Goal: Information Seeking & Learning: Learn about a topic

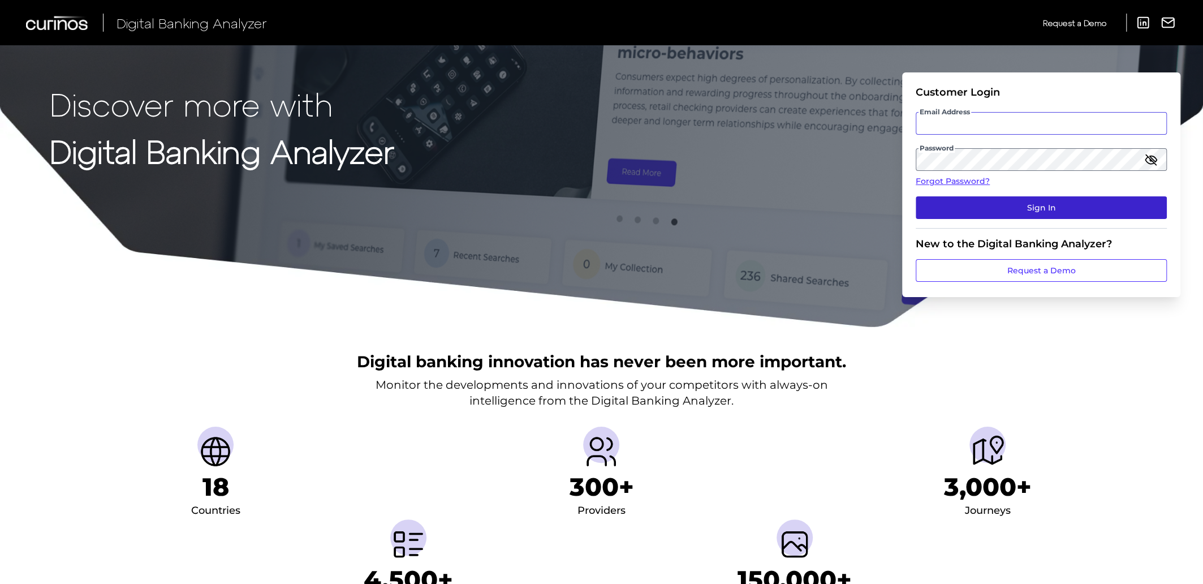
type input "[EMAIL_ADDRESS][PERSON_NAME][DOMAIN_NAME]"
click at [1036, 207] on button "Sign In" at bounding box center [1041, 207] width 251 height 23
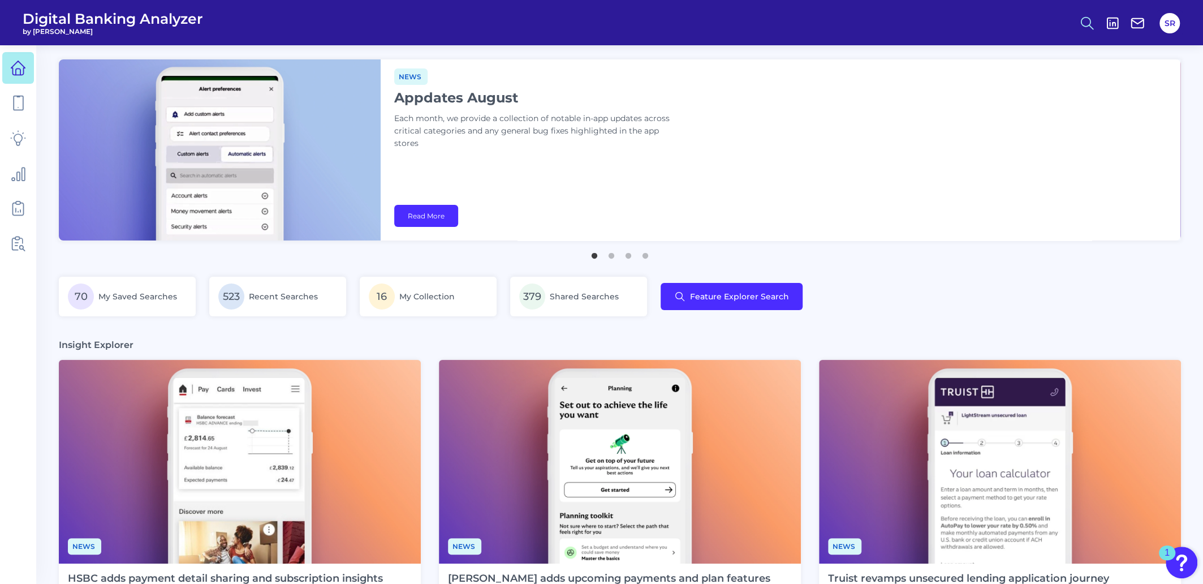
click at [1080, 24] on icon at bounding box center [1087, 23] width 16 height 16
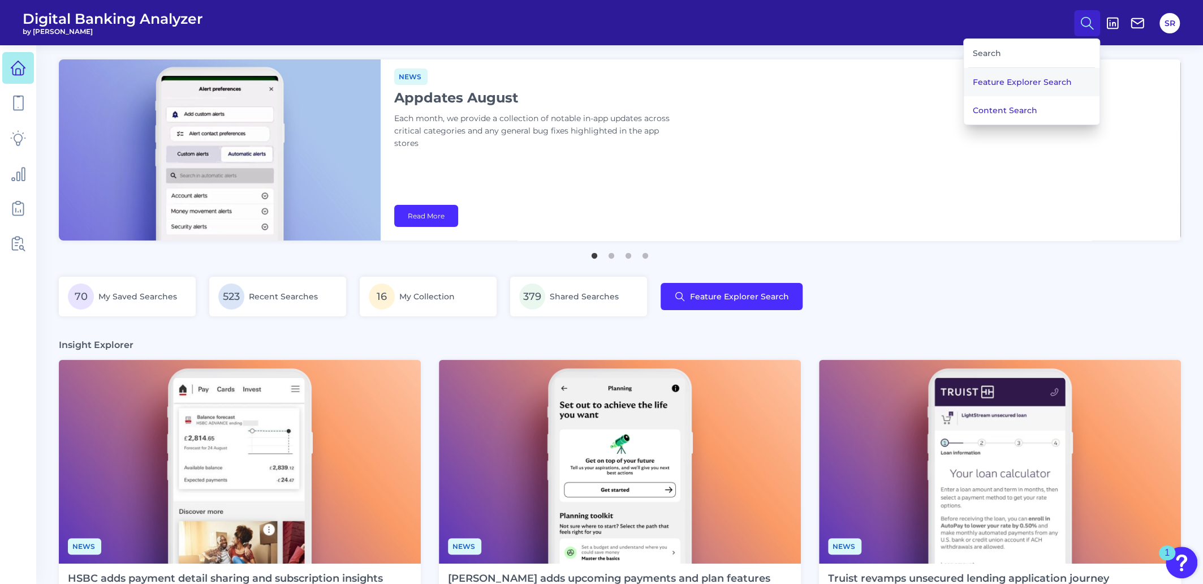
click at [1062, 75] on button "Feature Explorer Search" at bounding box center [1032, 82] width 136 height 28
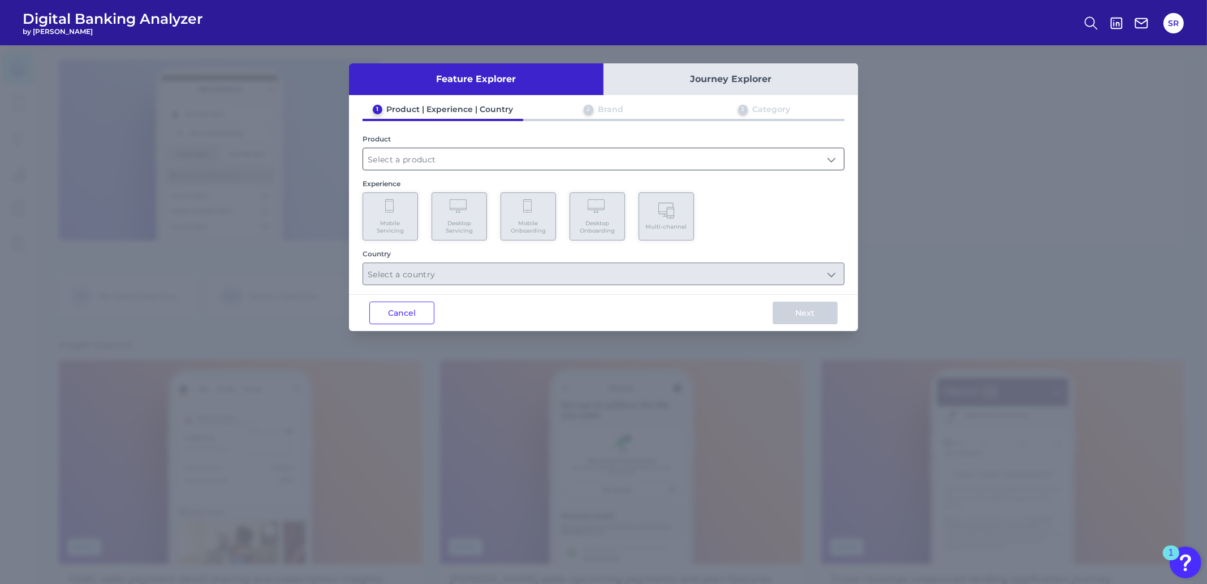
click at [622, 154] on input "text" at bounding box center [603, 158] width 481 height 21
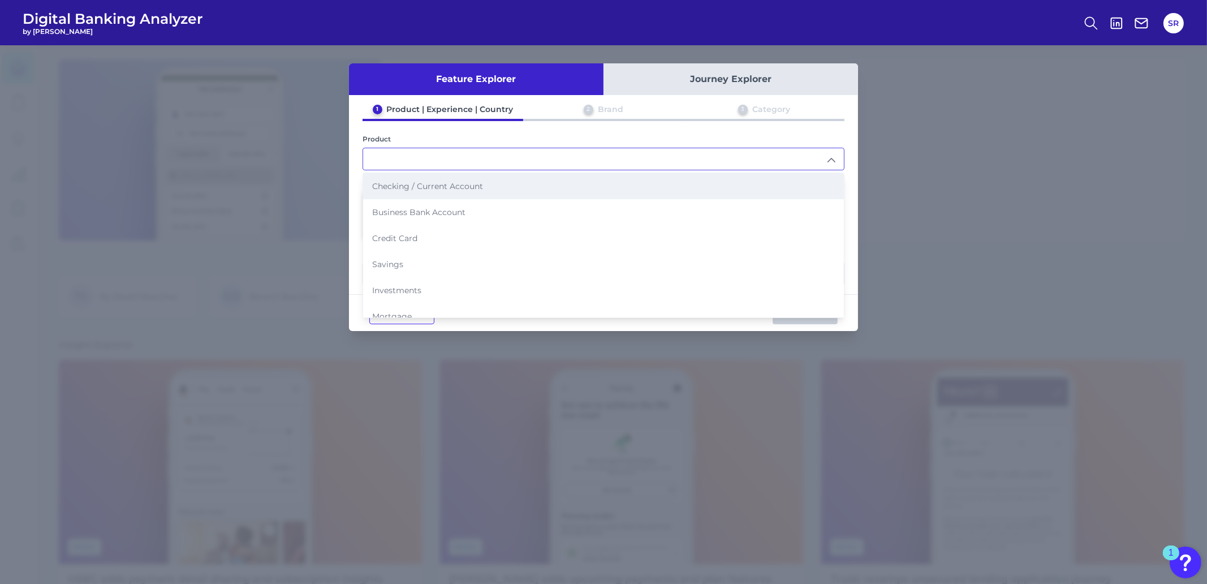
click at [427, 188] on span "Checking / Current Account" at bounding box center [427, 186] width 111 height 10
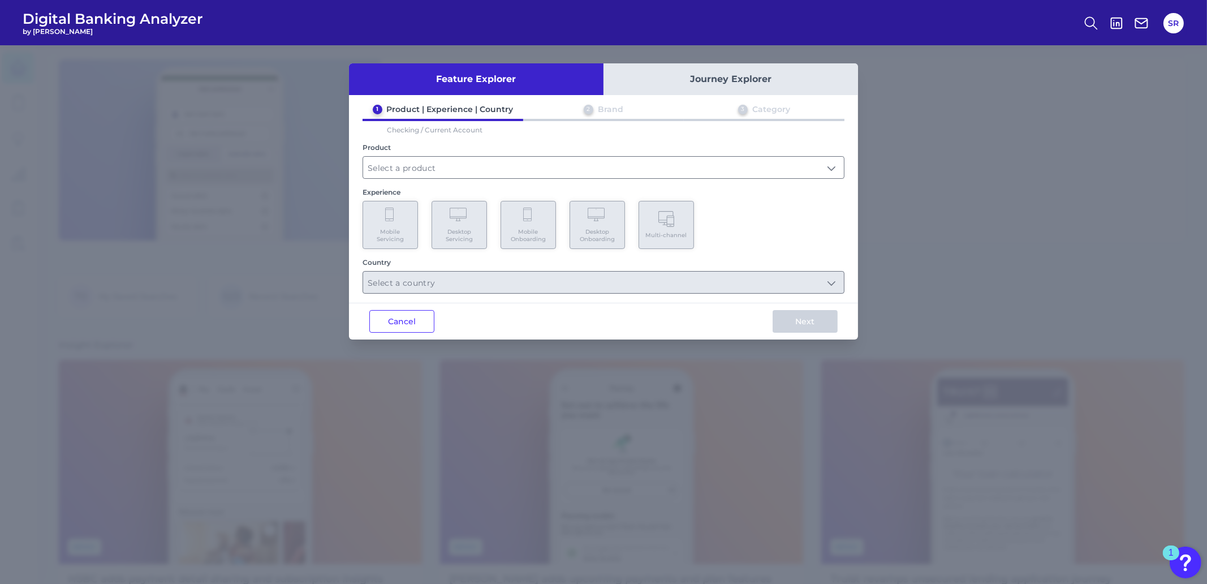
type input "Checking / Current Account"
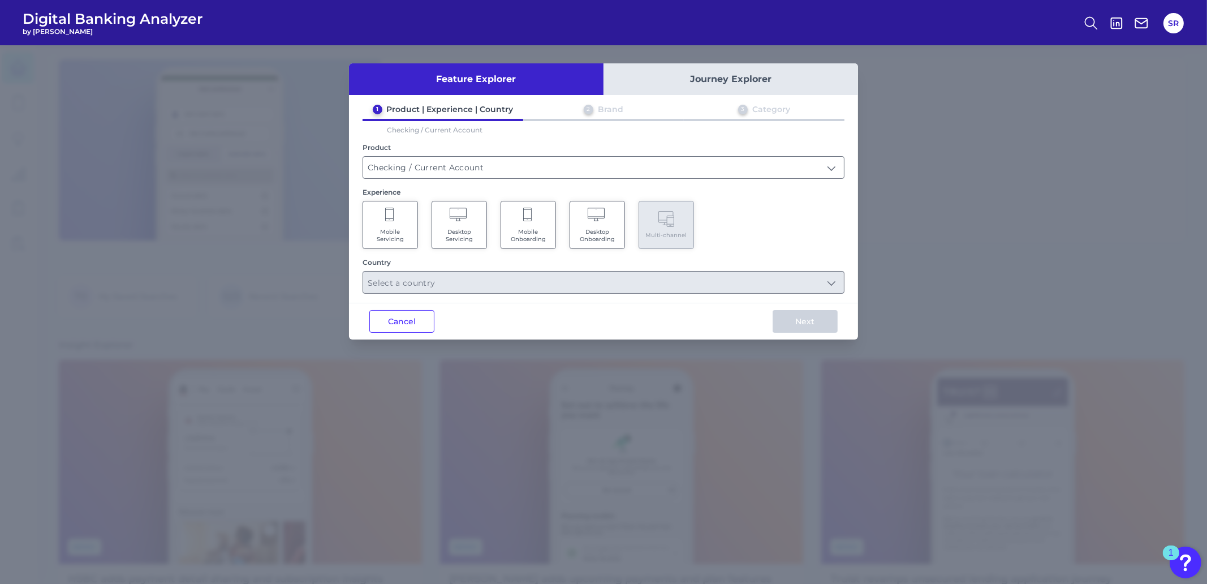
click at [393, 225] on Servicing "Mobile Servicing" at bounding box center [390, 225] width 55 height 48
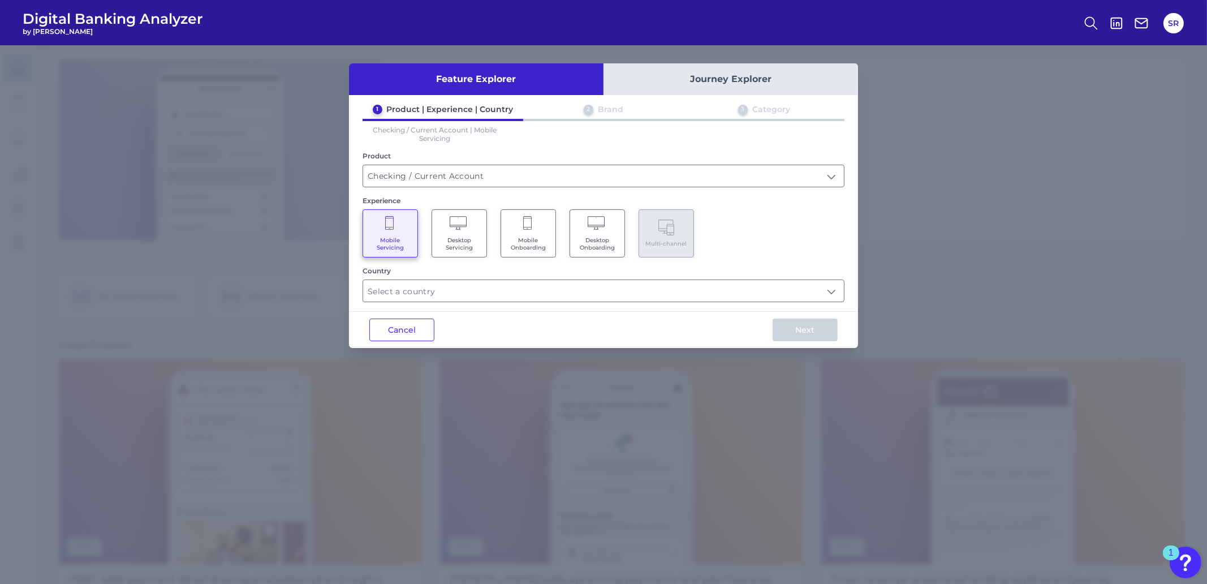
click at [450, 301] on div "Feature Explorer Journey Explorer 1 Product | Experience | Country 2 Brand 3 Ca…" at bounding box center [603, 205] width 509 height 285
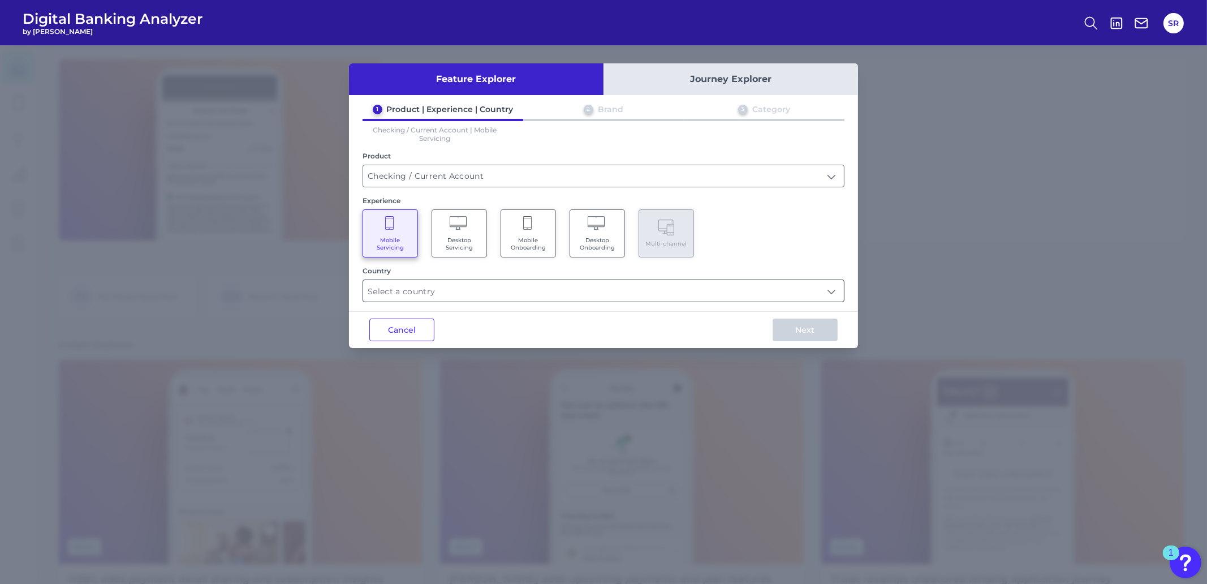
click at [645, 297] on input "text" at bounding box center [603, 290] width 481 height 21
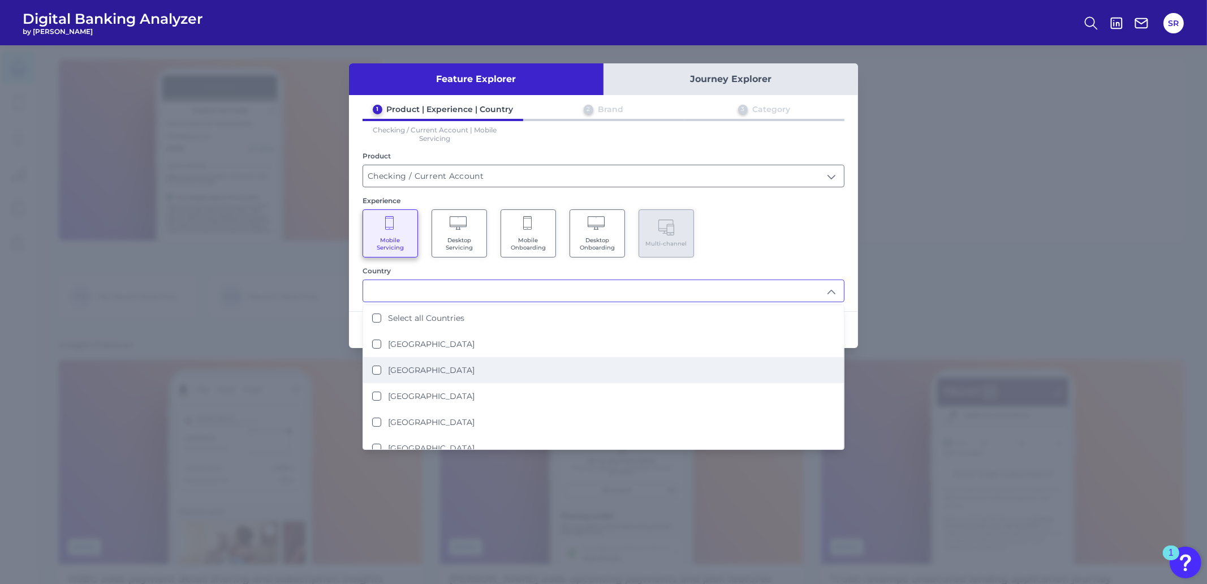
click at [379, 366] on States "[GEOGRAPHIC_DATA]" at bounding box center [376, 369] width 9 height 9
type input "[GEOGRAPHIC_DATA]"
click at [770, 272] on div "Country" at bounding box center [604, 270] width 482 height 8
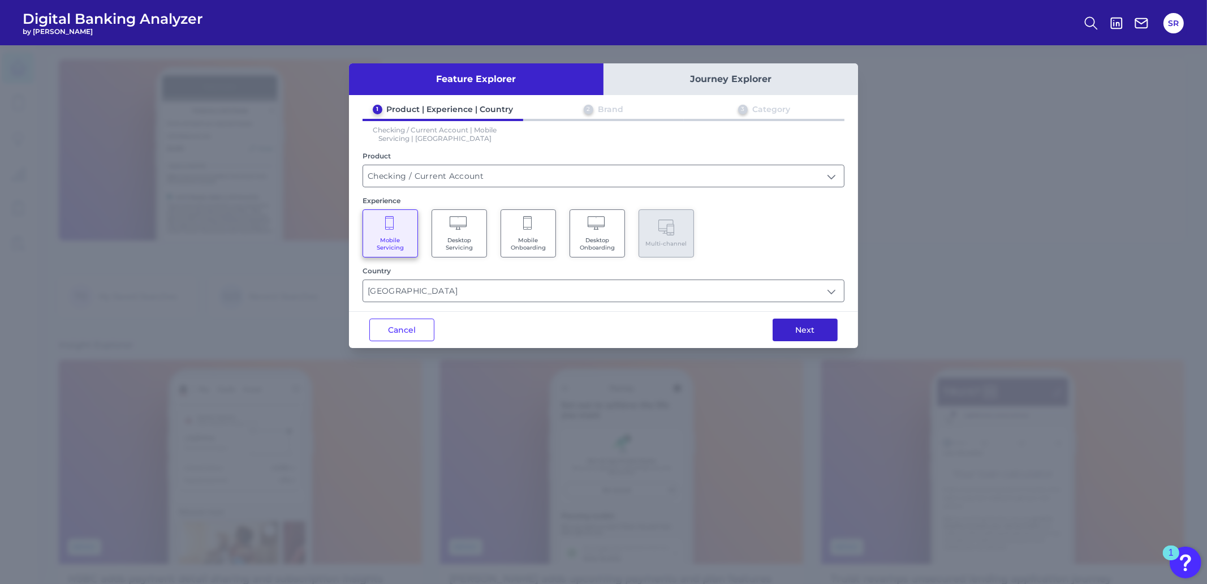
click at [819, 326] on button "Next" at bounding box center [805, 329] width 65 height 23
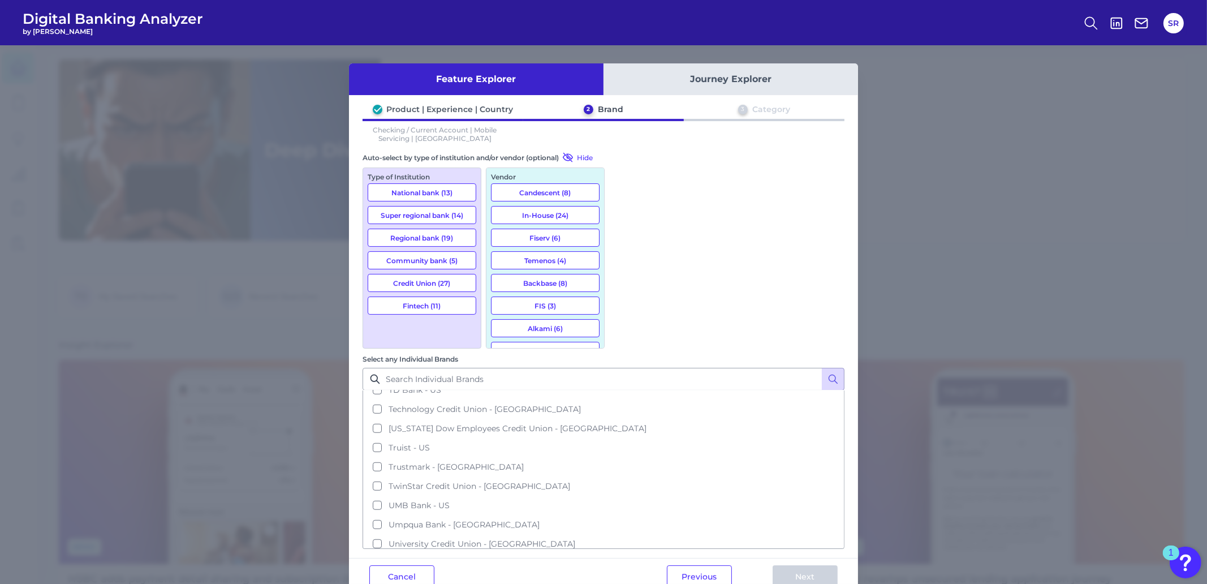
scroll to position [1475, 0]
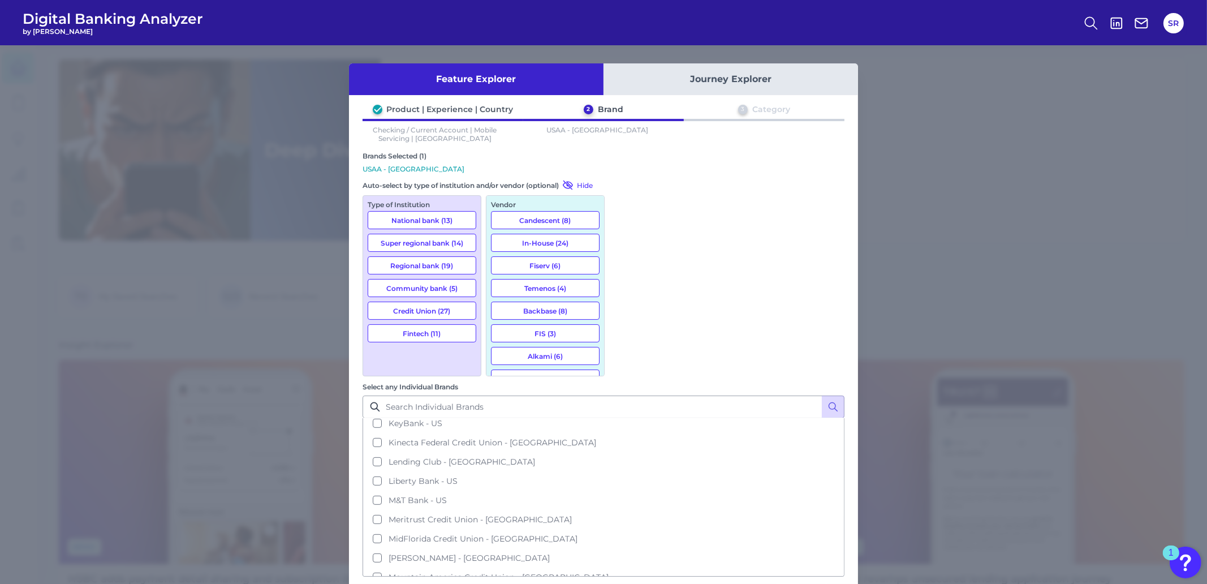
scroll to position [980, 0]
click at [624, 516] on button "Navy Federal Credit Union - [GEOGRAPHIC_DATA]" at bounding box center [604, 525] width 480 height 19
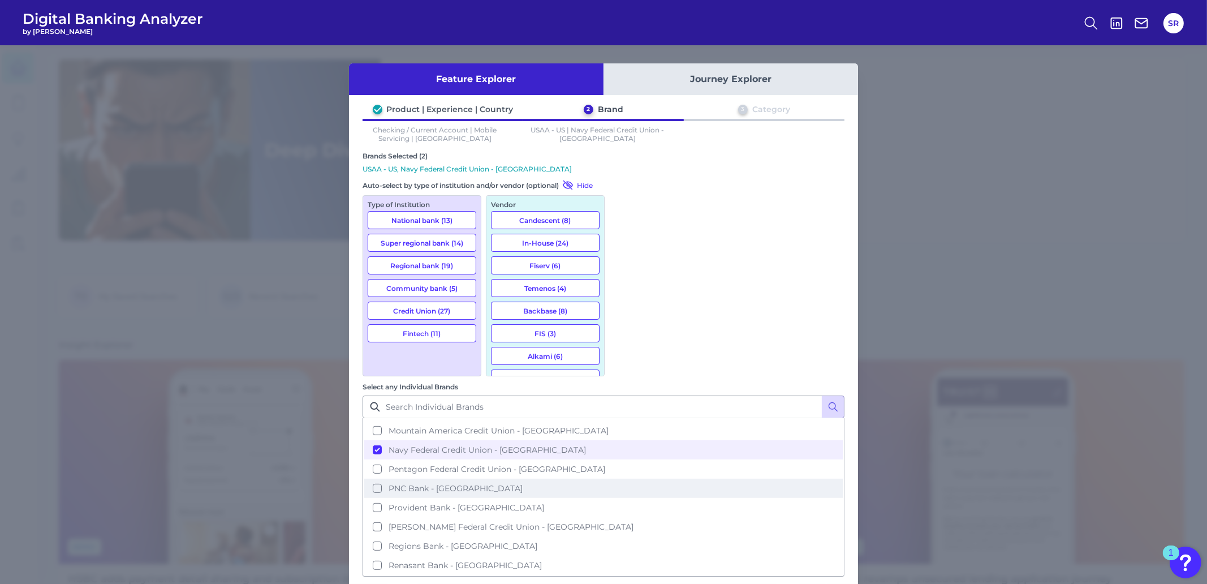
scroll to position [1050, 0]
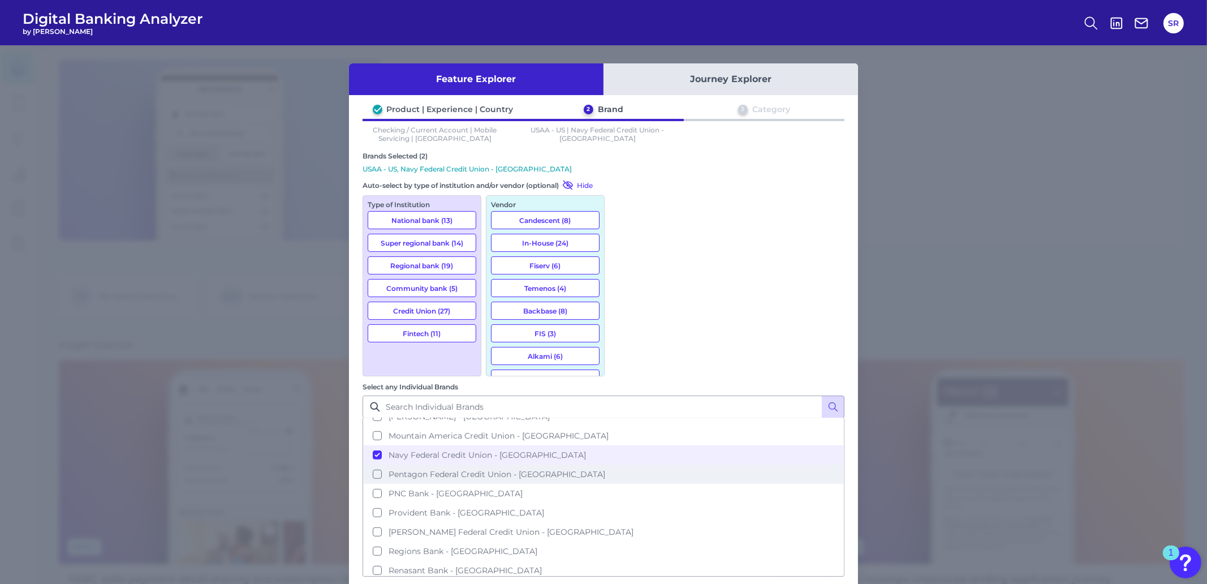
click at [623, 464] on button "Pentagon Federal Credit Union - [GEOGRAPHIC_DATA]" at bounding box center [604, 473] width 480 height 19
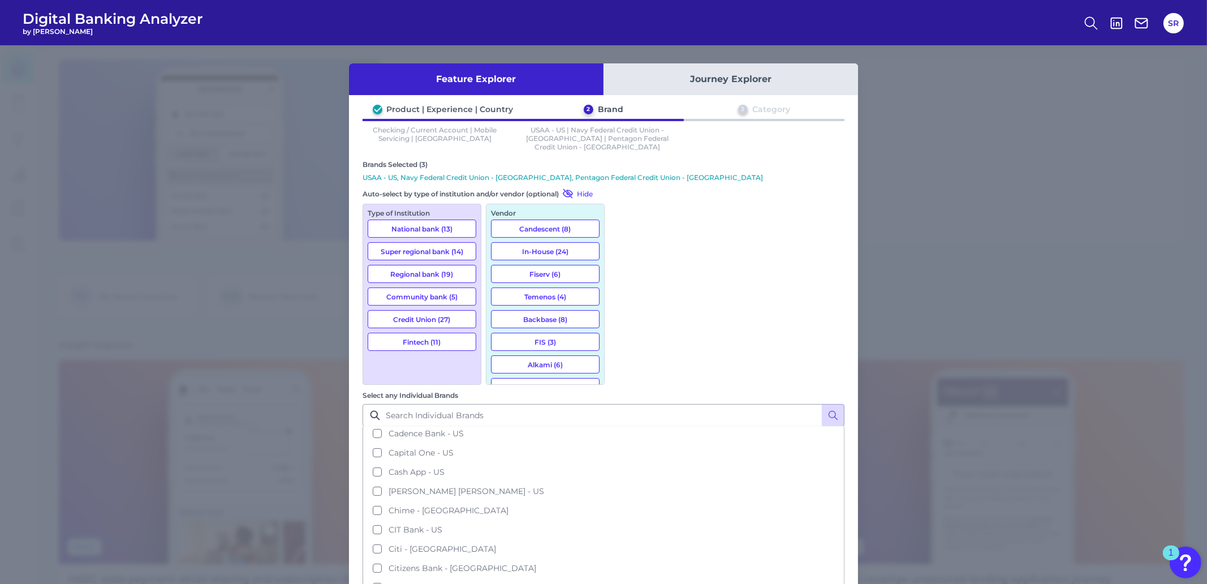
scroll to position [0, 0]
click at [621, 466] on button "Alliant Credit Union - [GEOGRAPHIC_DATA]" at bounding box center [604, 475] width 480 height 19
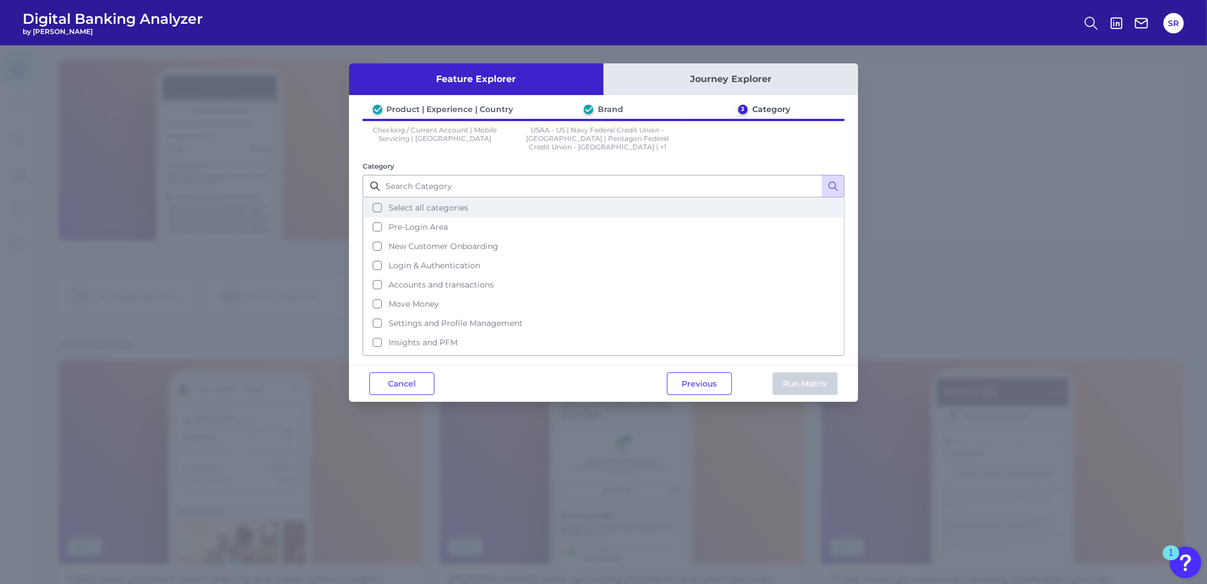
click at [379, 208] on button "Select all categories" at bounding box center [604, 207] width 480 height 19
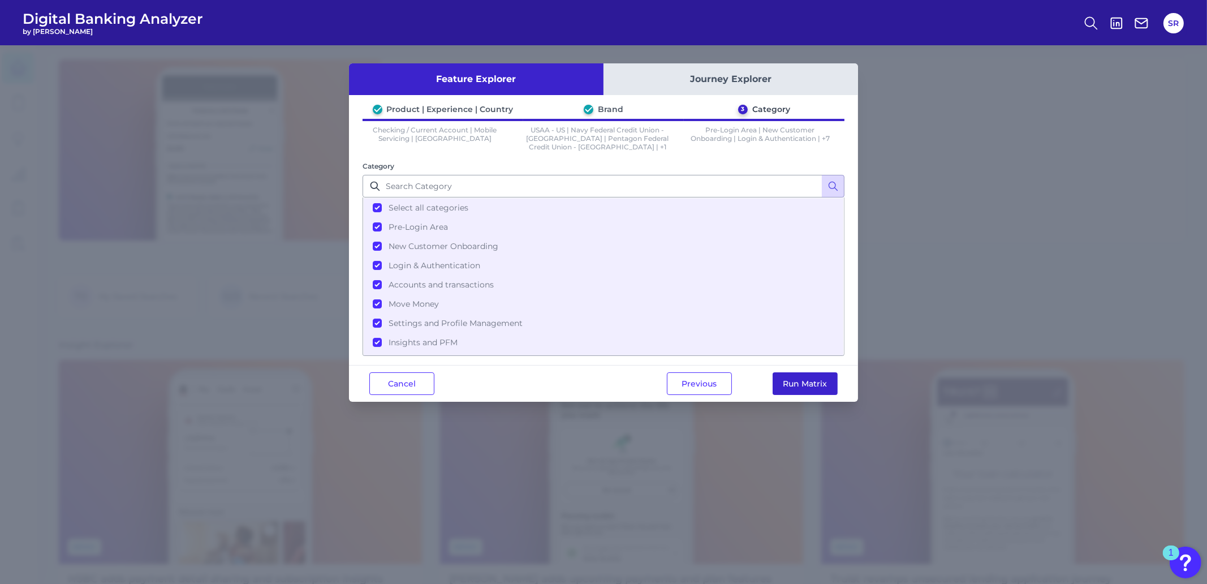
click at [805, 379] on button "Run Matrix" at bounding box center [805, 383] width 65 height 23
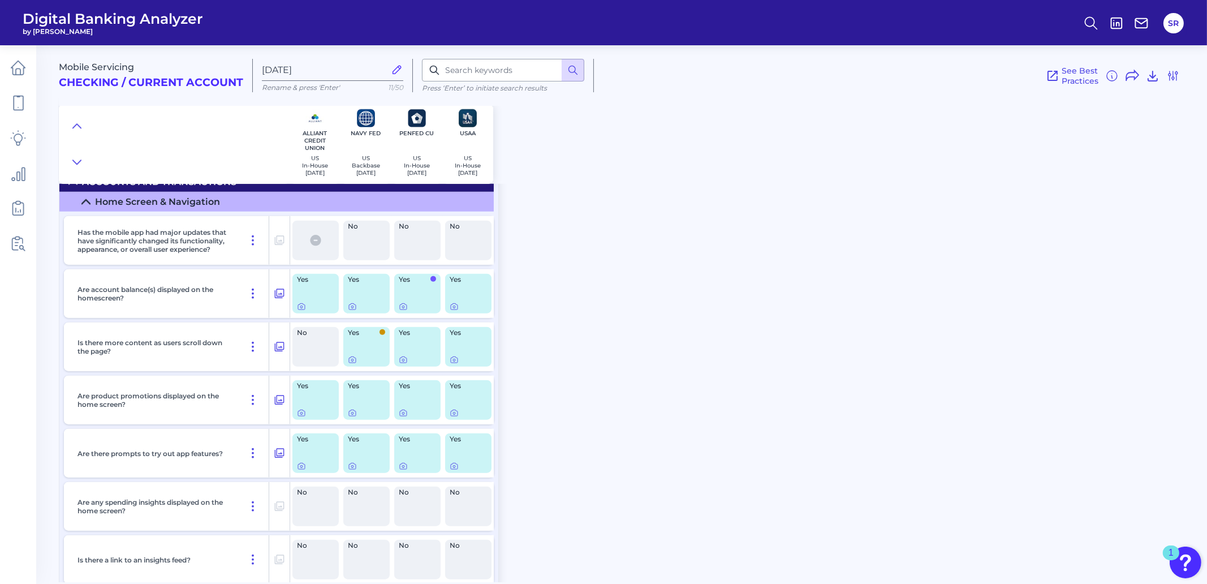
scroll to position [2121, 0]
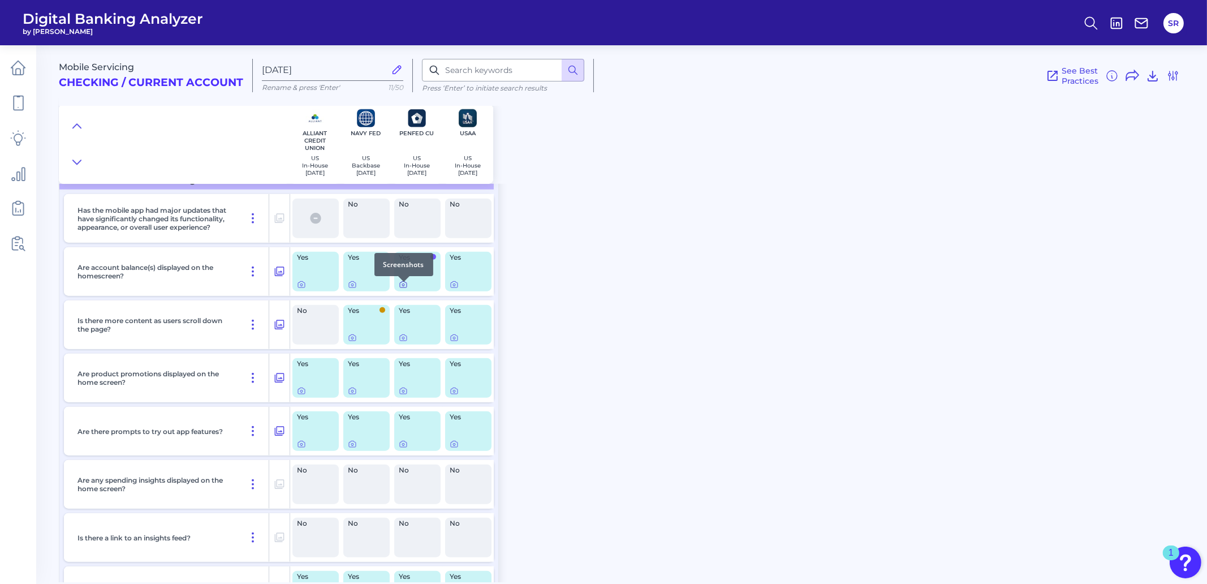
click at [403, 289] on icon at bounding box center [403, 284] width 9 height 9
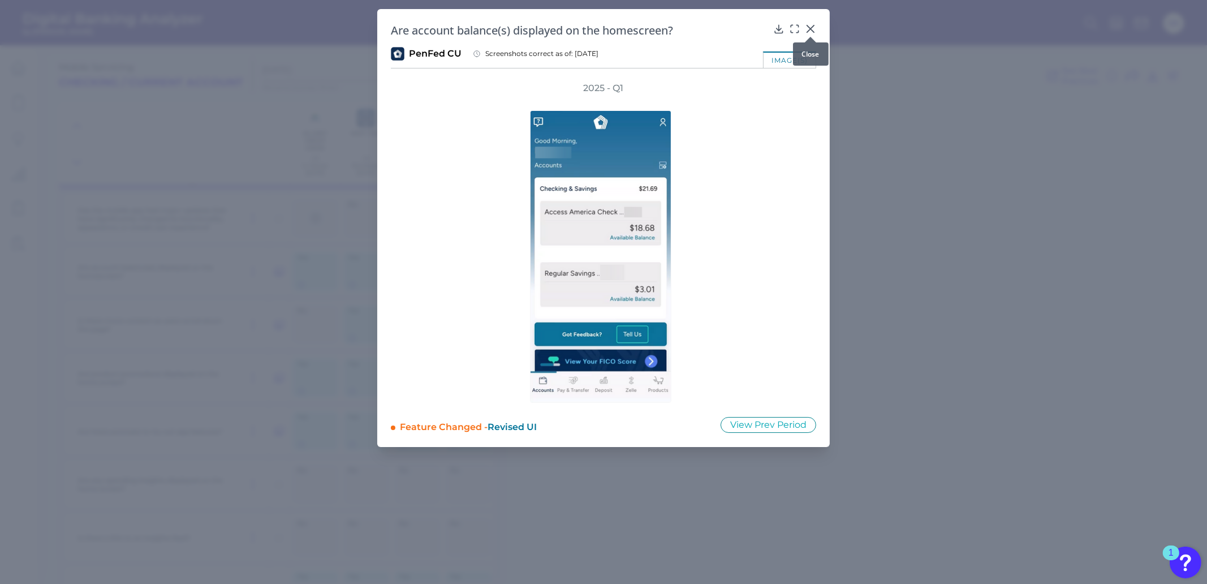
click at [815, 28] on icon at bounding box center [810, 28] width 11 height 11
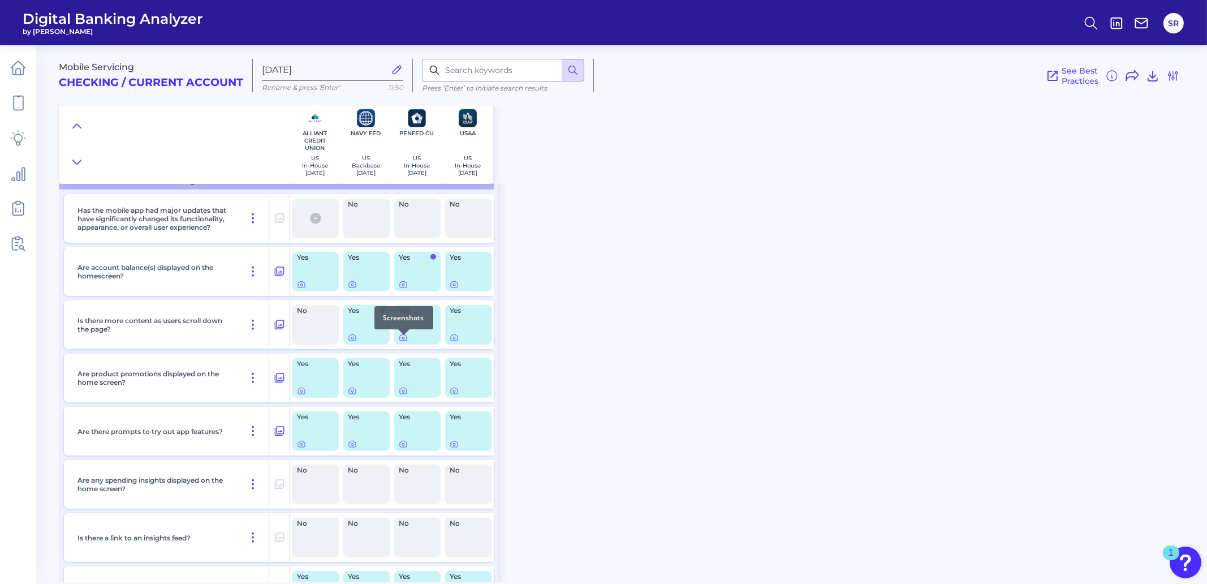
click at [404, 342] on icon at bounding box center [403, 337] width 9 height 9
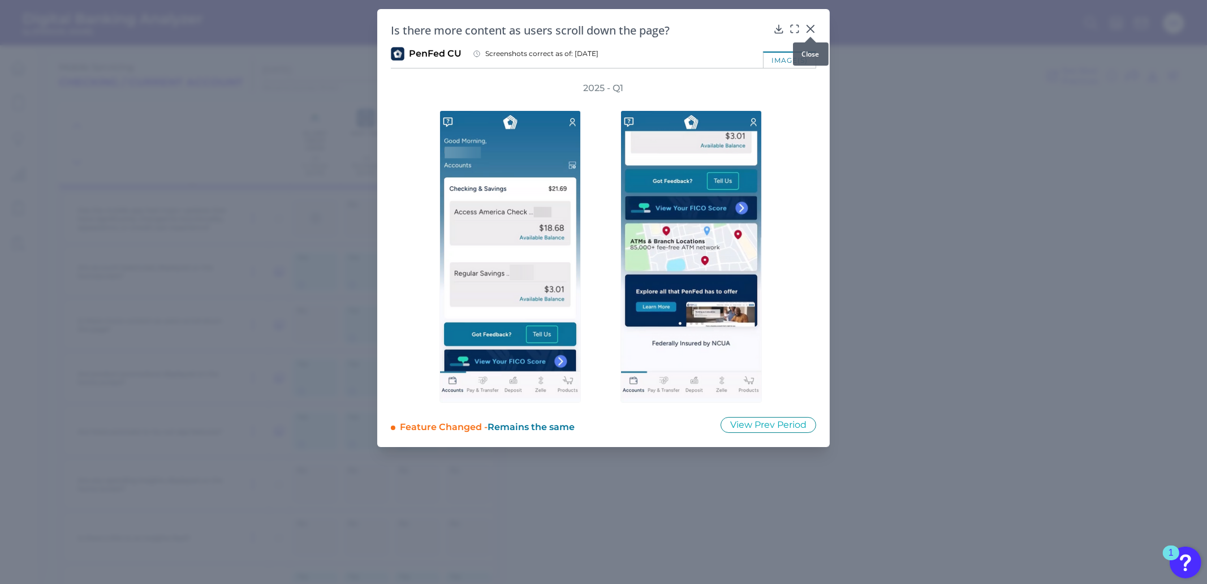
click at [810, 28] on icon at bounding box center [810, 28] width 11 height 11
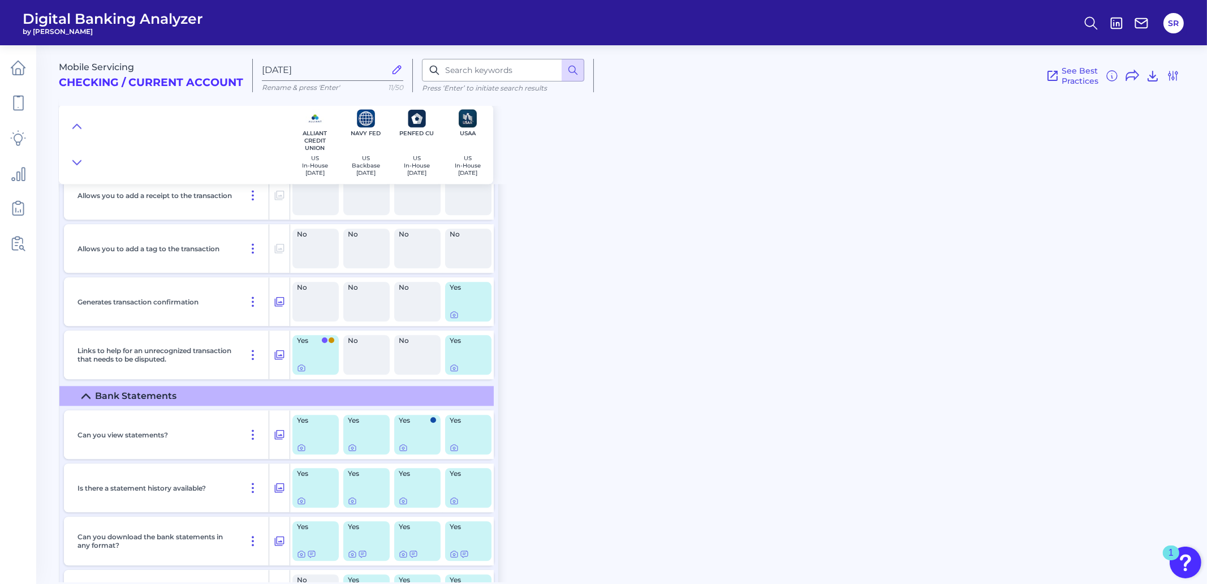
scroll to position [5232, 0]
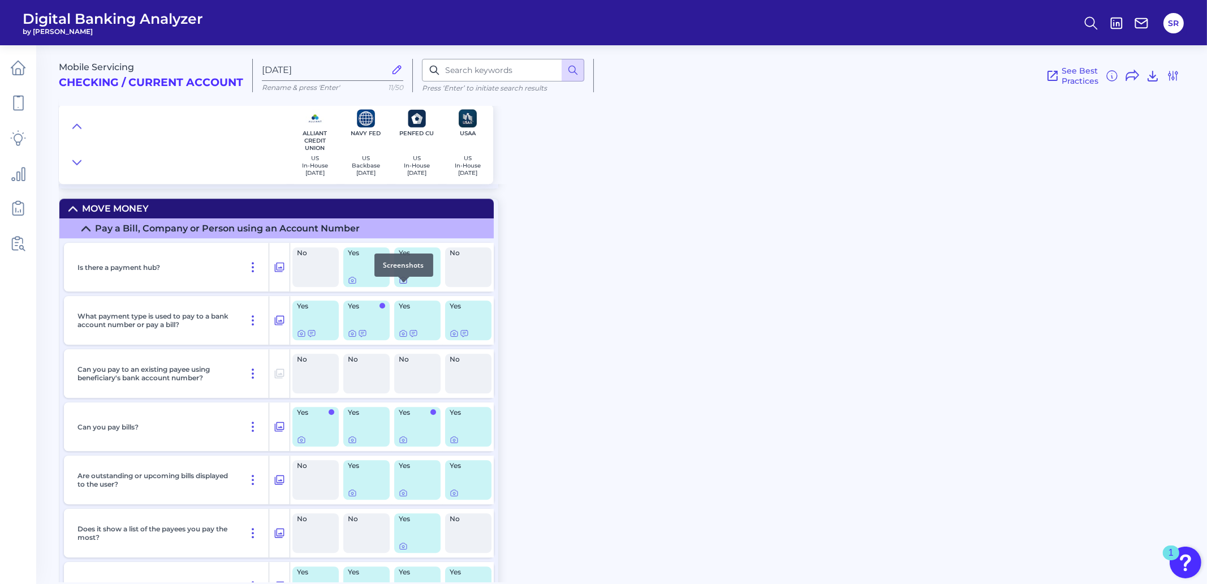
click at [402, 285] on icon at bounding box center [403, 279] width 9 height 9
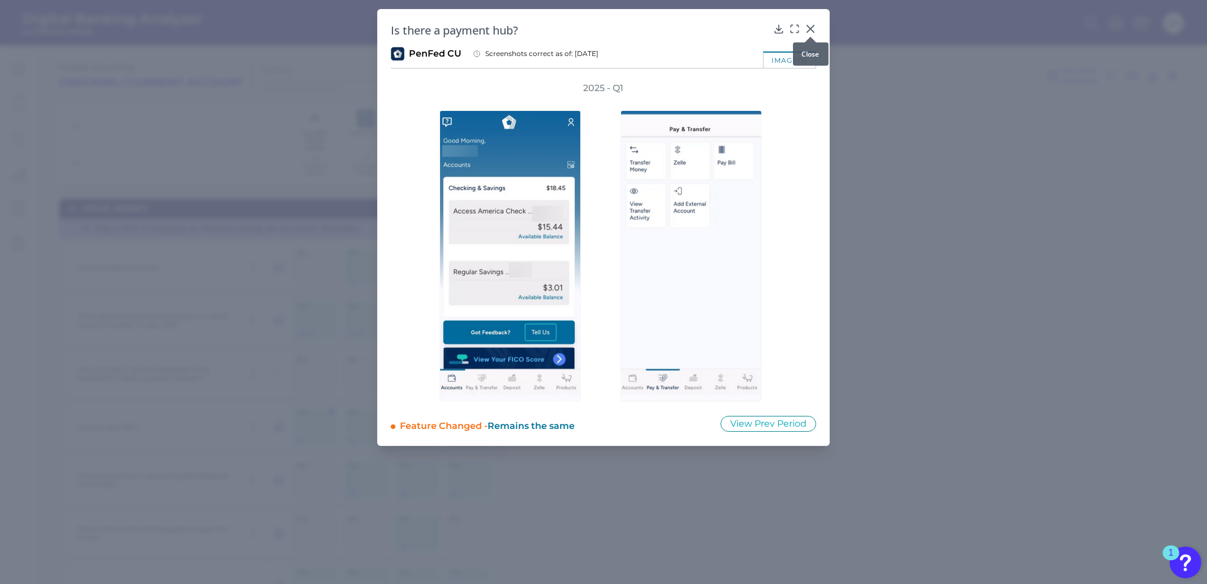
click at [812, 27] on icon at bounding box center [810, 28] width 7 height 7
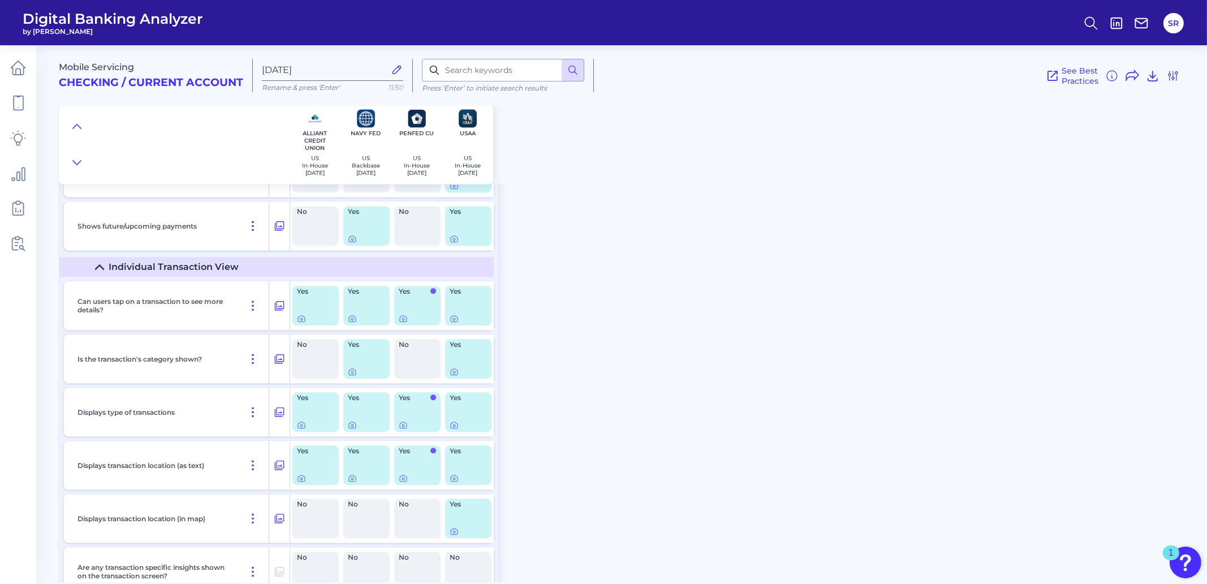
scroll to position [4312, 0]
click at [402, 324] on icon at bounding box center [403, 318] width 9 height 9
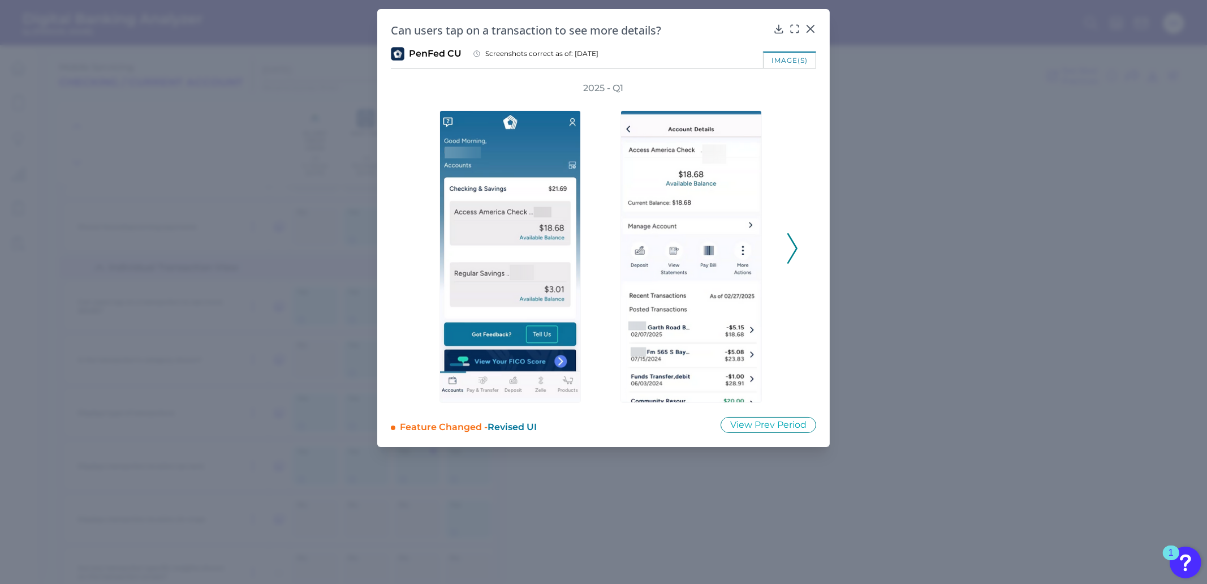
click at [792, 249] on icon at bounding box center [792, 248] width 10 height 31
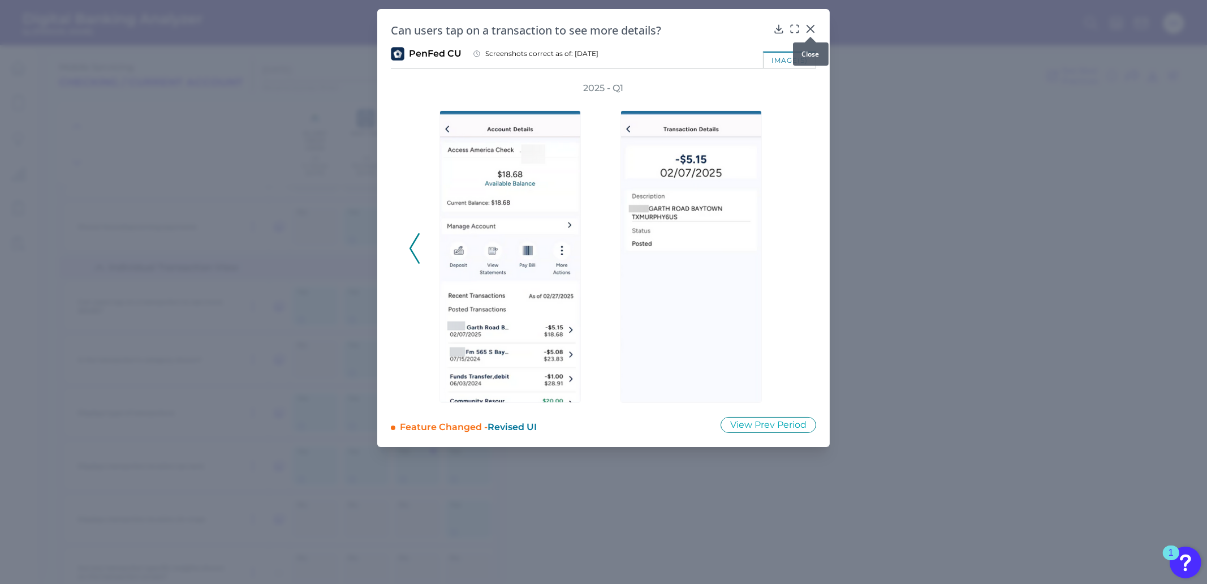
click at [809, 31] on div at bounding box center [810, 36] width 11 height 11
click at [812, 27] on icon at bounding box center [810, 28] width 11 height 11
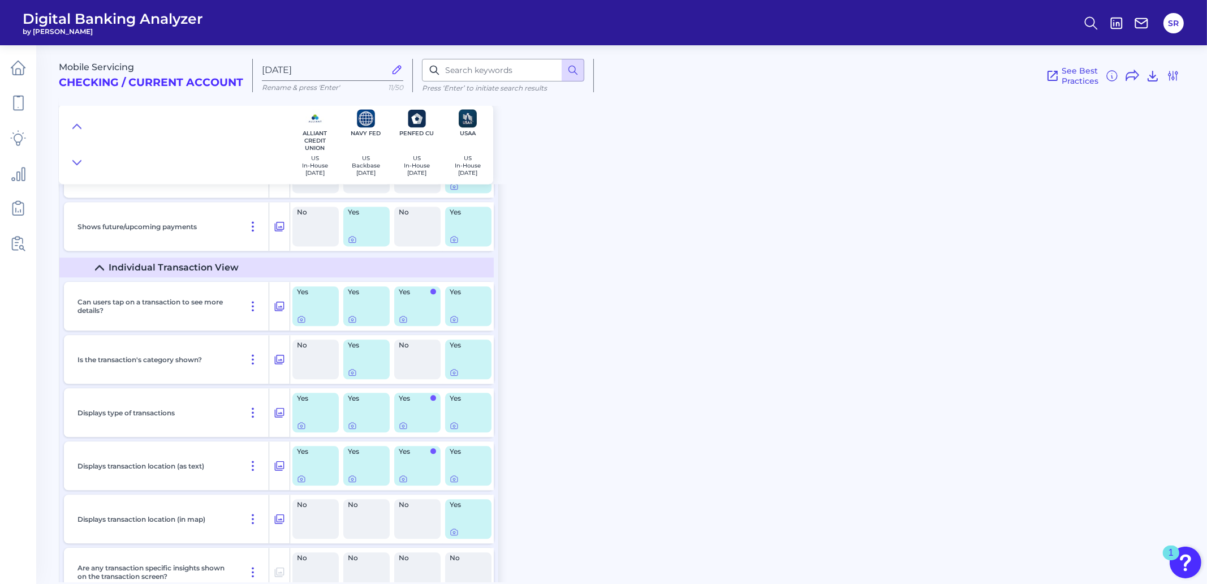
click at [874, 262] on div "Mobile Servicing Checking / Current Account [DATE] Rename & press 'Enter' 11/50…" at bounding box center [633, 309] width 1148 height 545
click at [873, 264] on div "Mobile Servicing Checking / Current Account [DATE] Rename & press 'Enter' 11/50…" at bounding box center [633, 309] width 1148 height 545
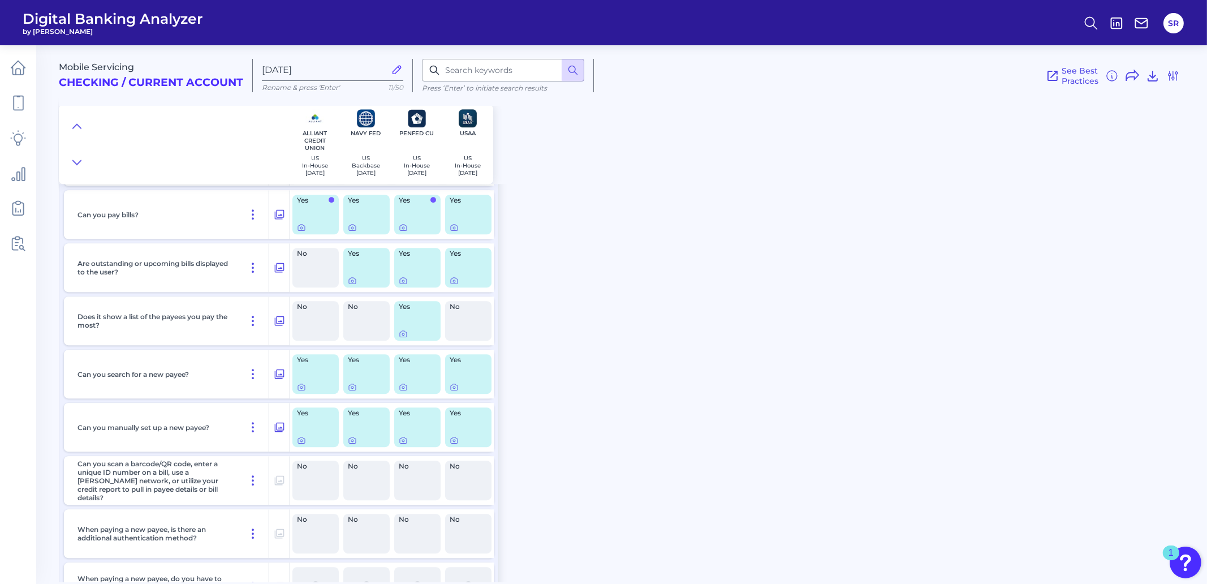
scroll to position [5232, 0]
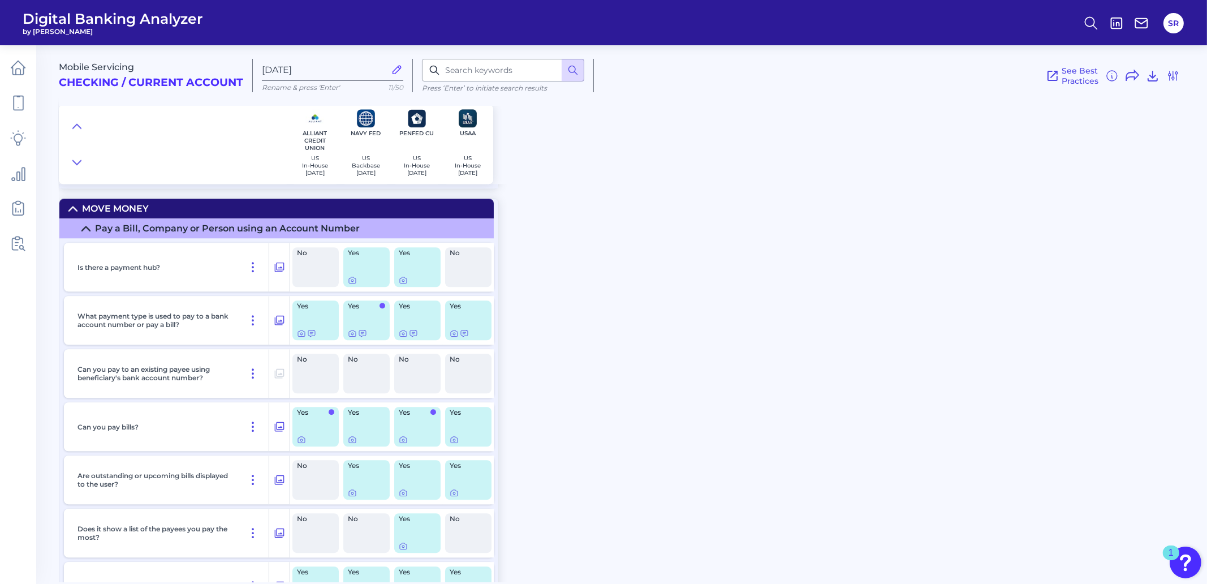
click at [606, 352] on div "Mobile Servicing Checking / Current Account [DATE] Rename & press 'Enter' 11/50…" at bounding box center [633, 309] width 1148 height 545
click at [557, 352] on div "Mobile Servicing Checking / Current Account [DATE] Rename & press 'Enter' 11/50…" at bounding box center [633, 309] width 1148 height 545
click at [601, 366] on div "Mobile Servicing Checking / Current Account [DATE] Rename & press 'Enter' 11/50…" at bounding box center [633, 309] width 1148 height 545
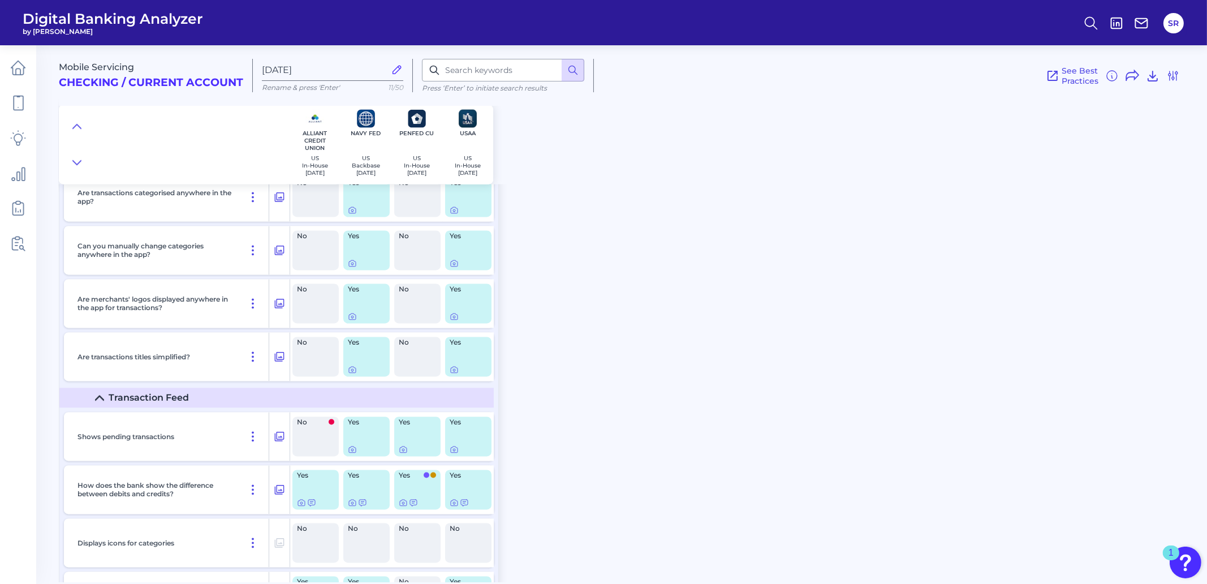
scroll to position [3715, 0]
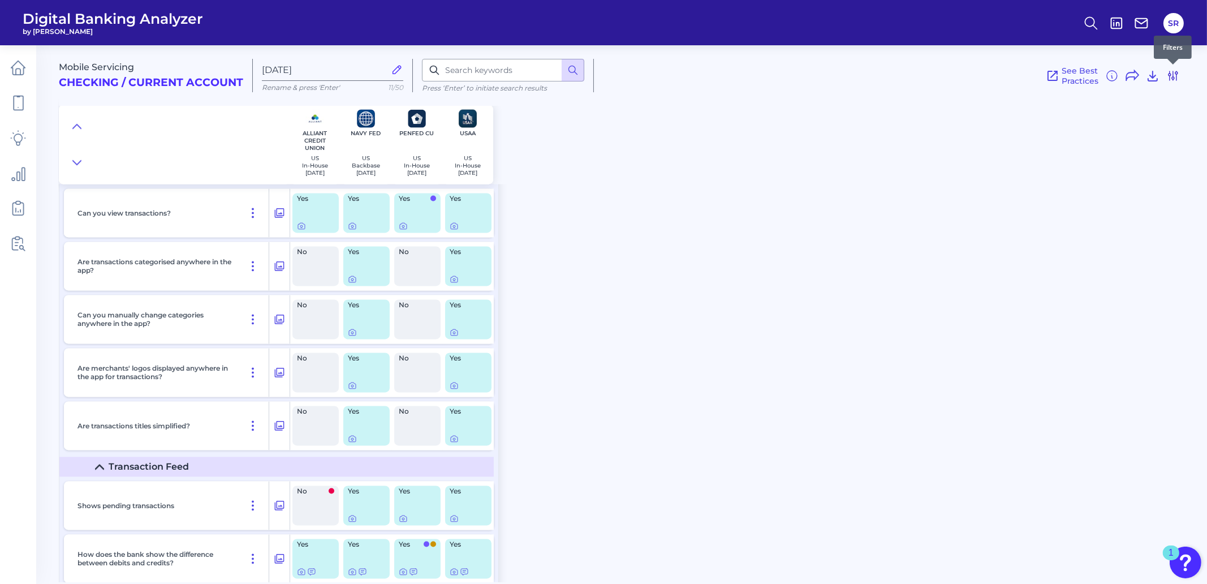
click at [1173, 74] on icon at bounding box center [1173, 75] width 9 height 9
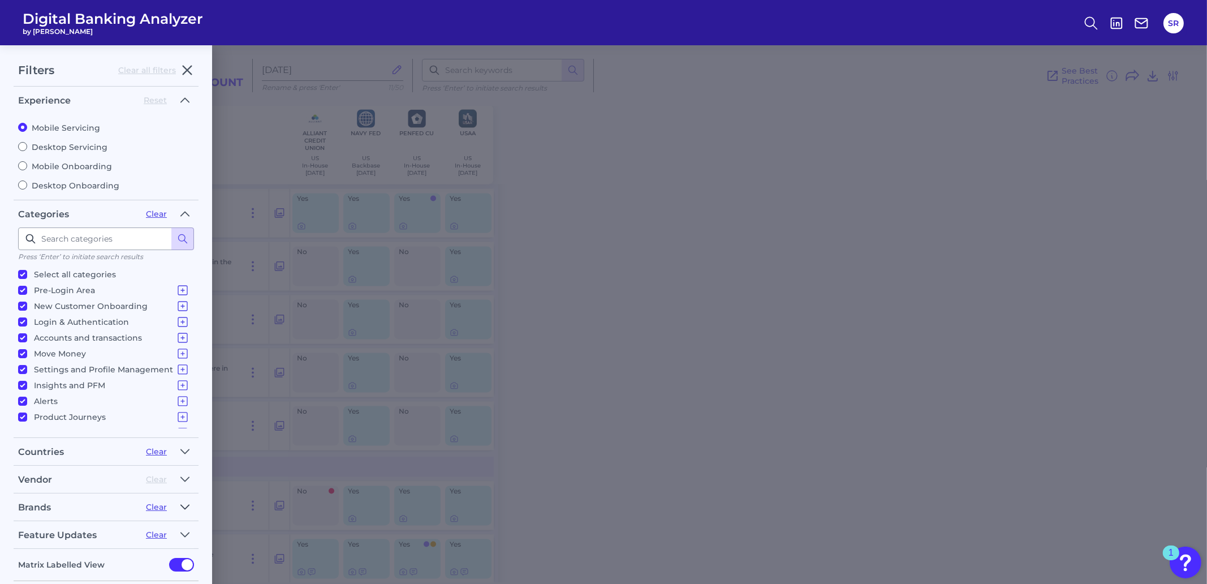
click at [182, 503] on icon "button" at bounding box center [184, 507] width 9 height 14
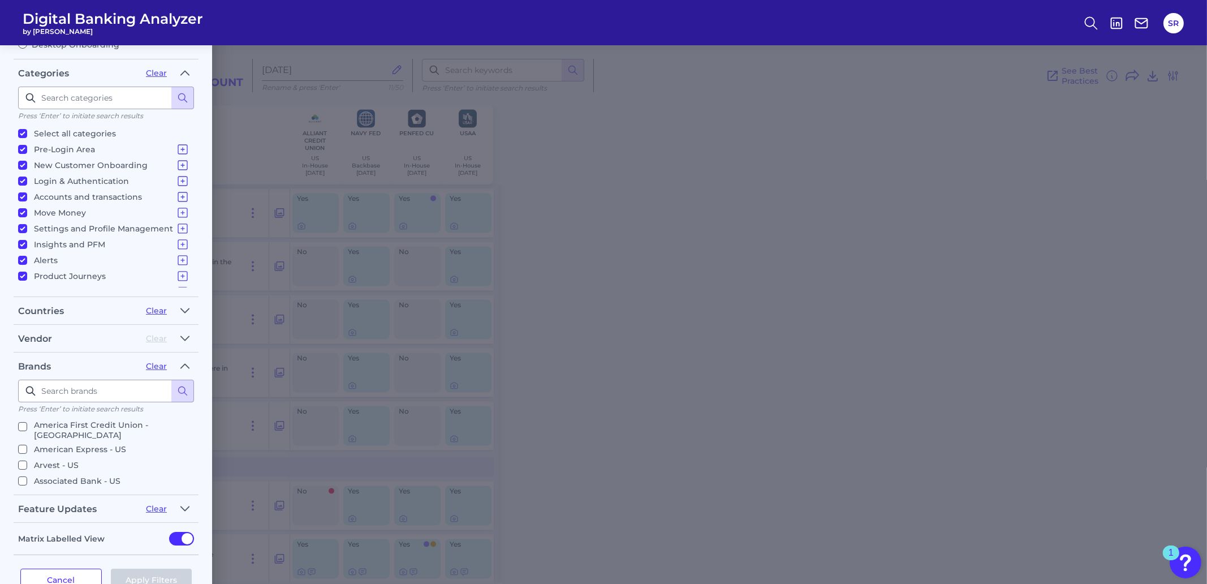
scroll to position [141, 0]
click at [24, 498] on input "BECU - [GEOGRAPHIC_DATA]" at bounding box center [22, 502] width 9 height 9
checkbox input "true"
click at [173, 575] on button "Apply Filters" at bounding box center [151, 579] width 81 height 23
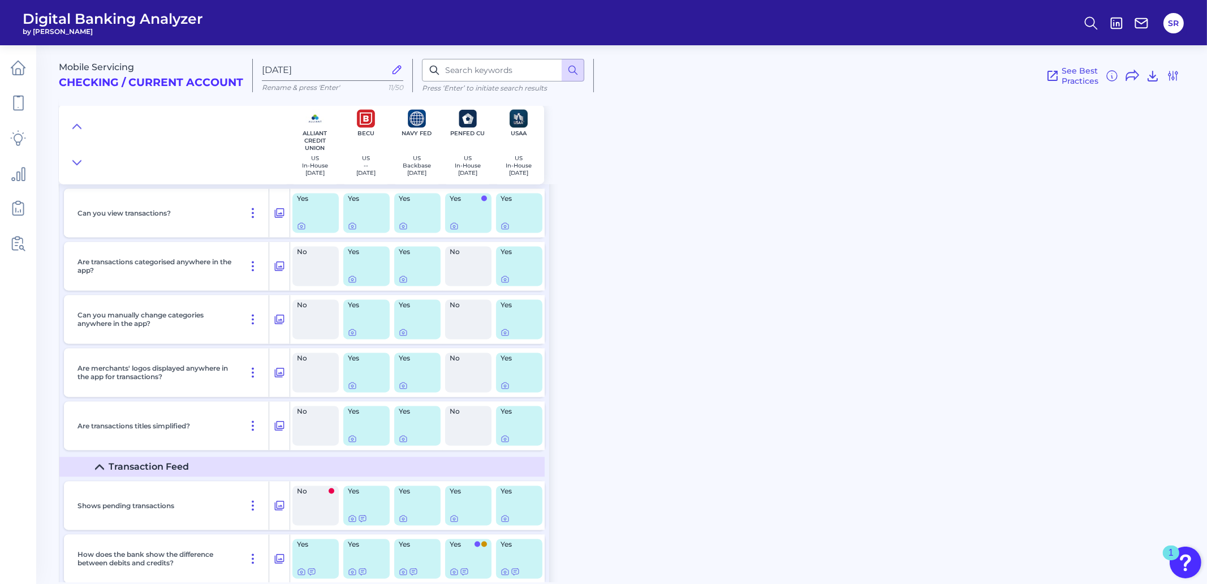
scroll to position [0, 0]
click at [1173, 75] on icon at bounding box center [1173, 76] width 14 height 14
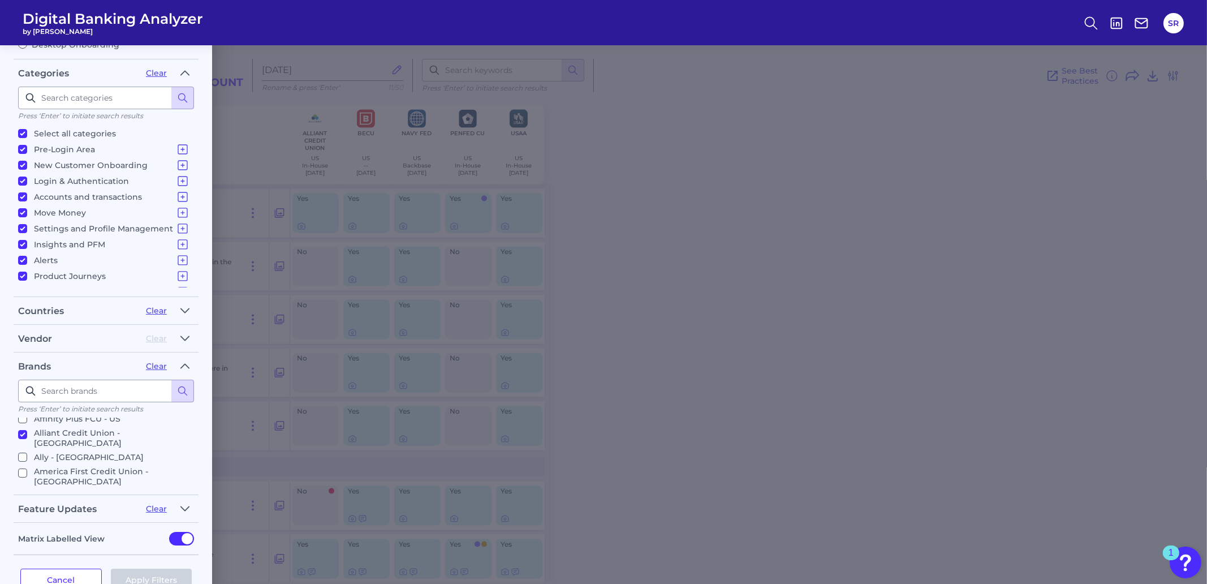
scroll to position [48, 0]
click at [22, 444] on input "America First Credit Union - [GEOGRAPHIC_DATA]" at bounding box center [22, 448] width 9 height 9
checkbox input "true"
click at [22, 489] on input "Desert Financial Credit Union - [GEOGRAPHIC_DATA]" at bounding box center [22, 493] width 9 height 9
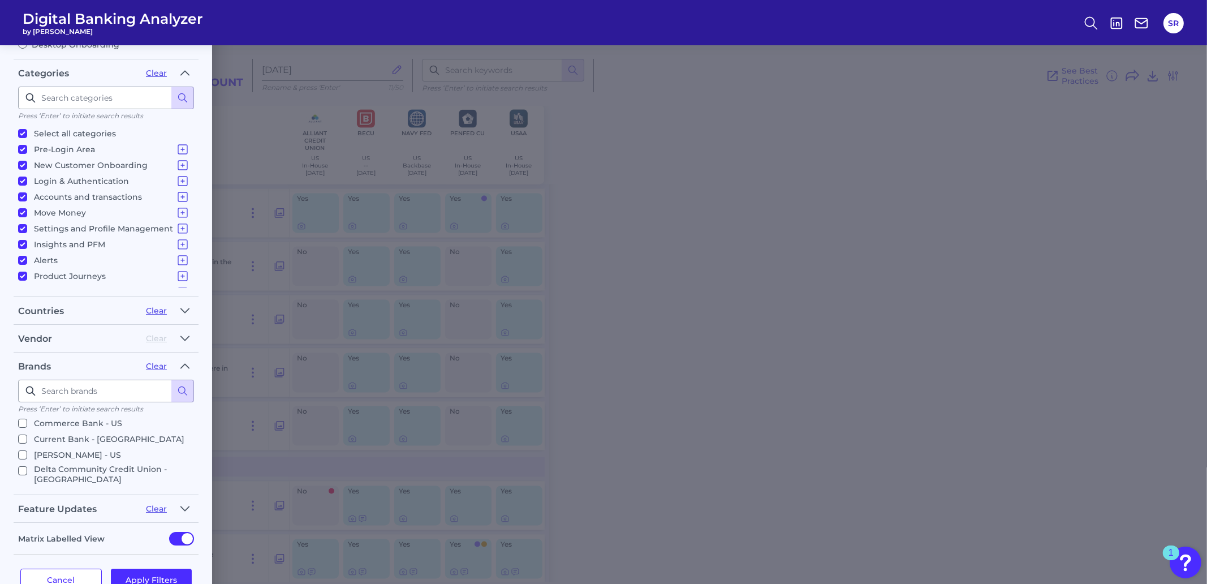
checkbox input "true"
click at [23, 583] on input "Mountain America Credit Union - [GEOGRAPHIC_DATA]" at bounding box center [22, 593] width 9 height 9
checkbox input "true"
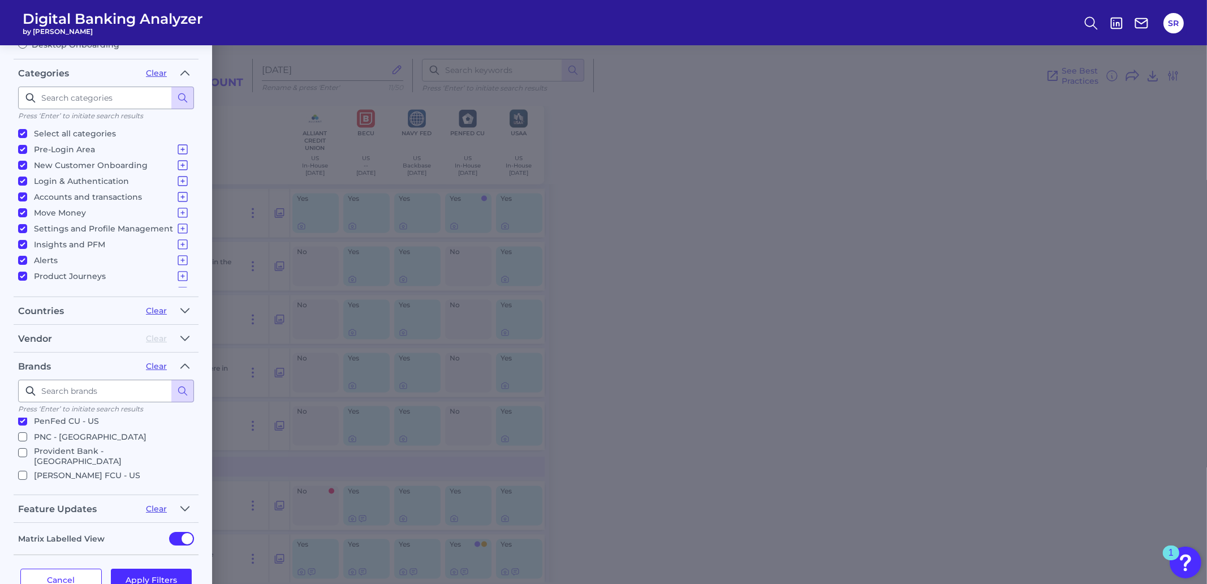
checkbox input "true"
click at [148, 568] on button "Apply Filters" at bounding box center [151, 579] width 81 height 23
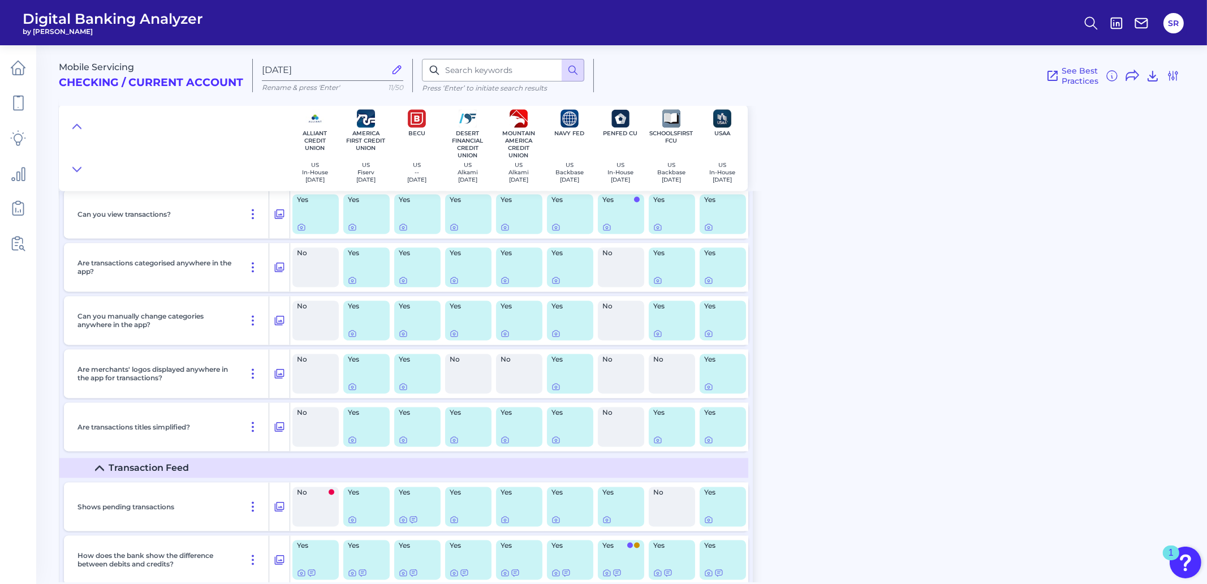
scroll to position [3650, 0]
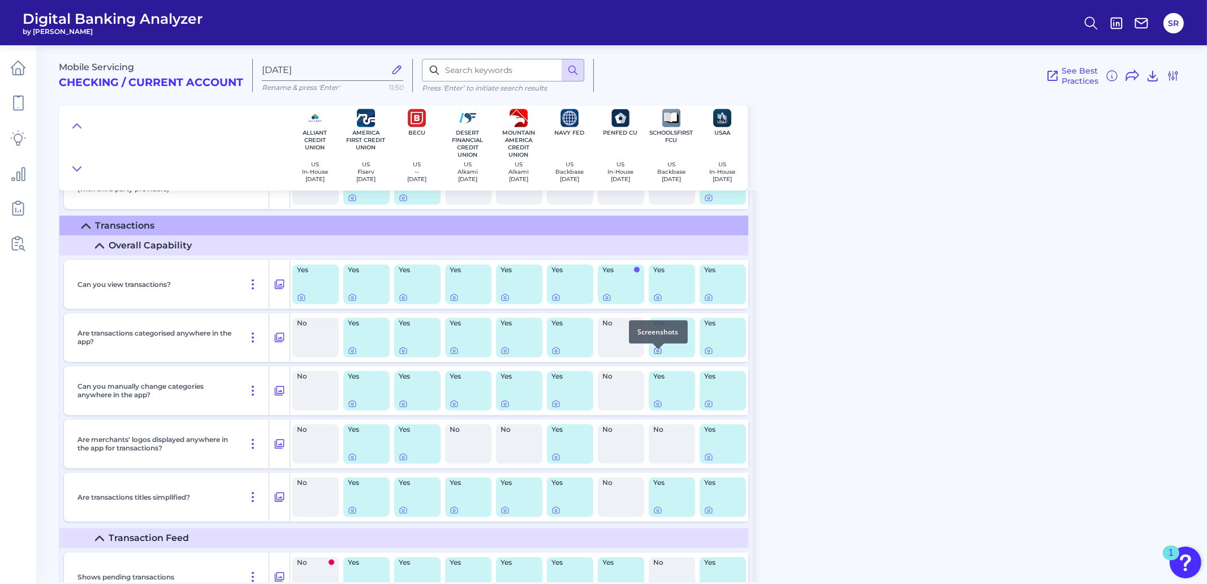
click at [657, 355] on icon at bounding box center [657, 350] width 9 height 9
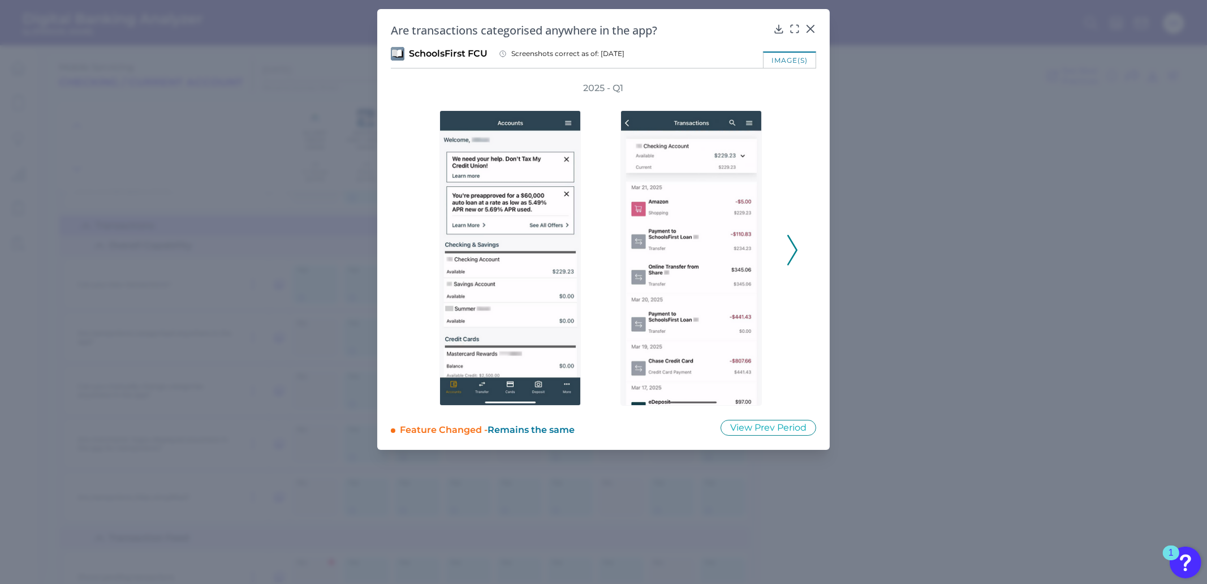
click at [795, 244] on icon at bounding box center [792, 250] width 10 height 31
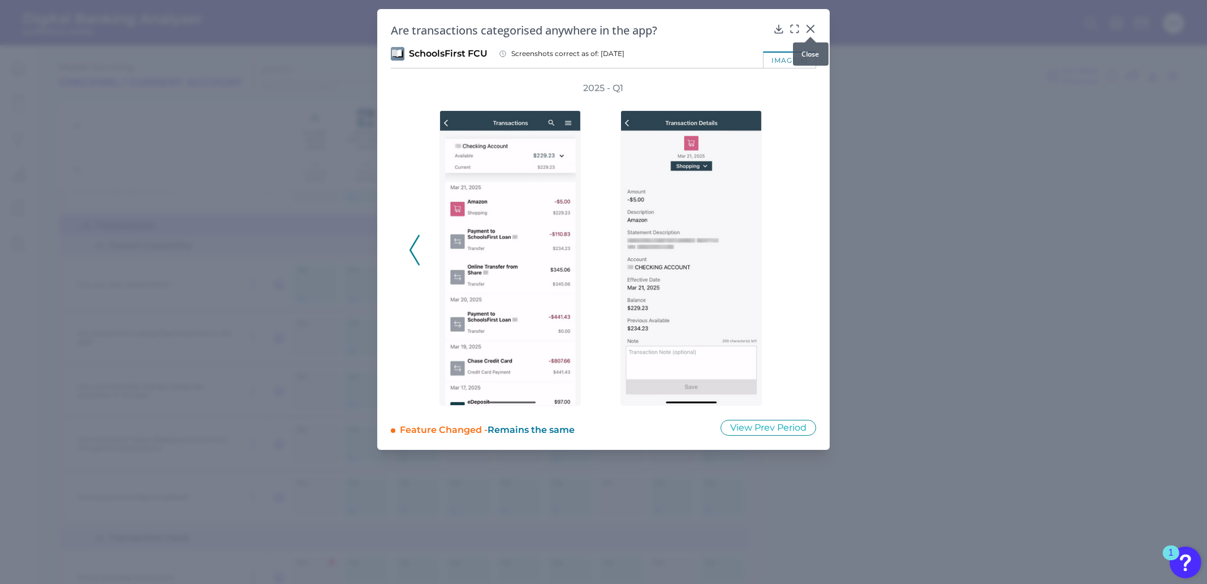
click at [811, 28] on icon at bounding box center [810, 28] width 7 height 7
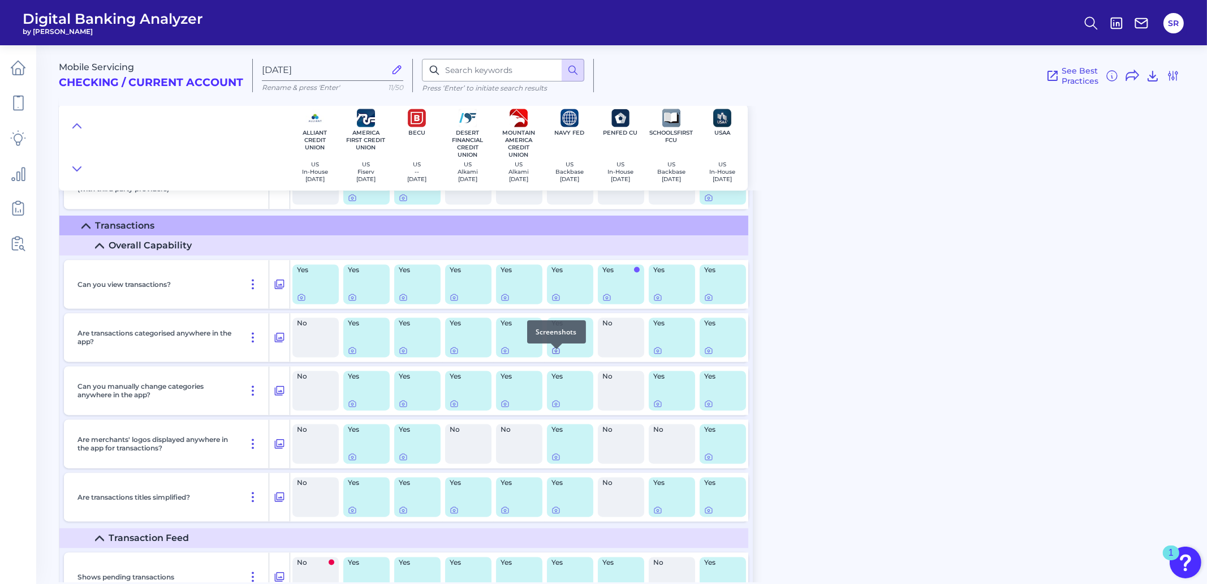
click at [557, 355] on icon at bounding box center [556, 350] width 9 height 9
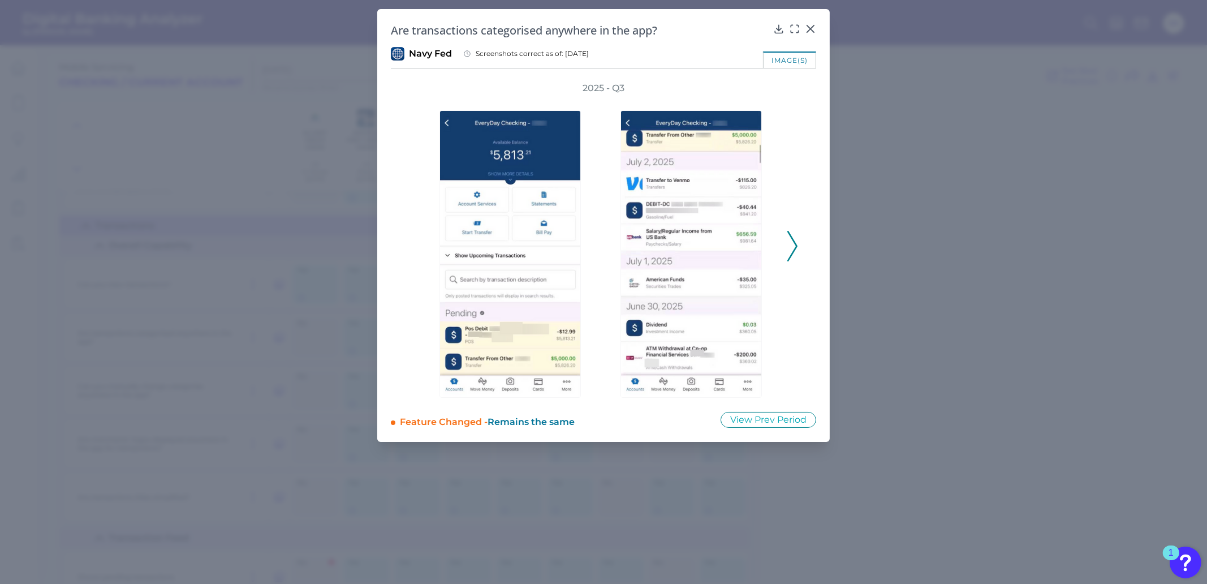
click at [789, 250] on icon at bounding box center [792, 246] width 10 height 31
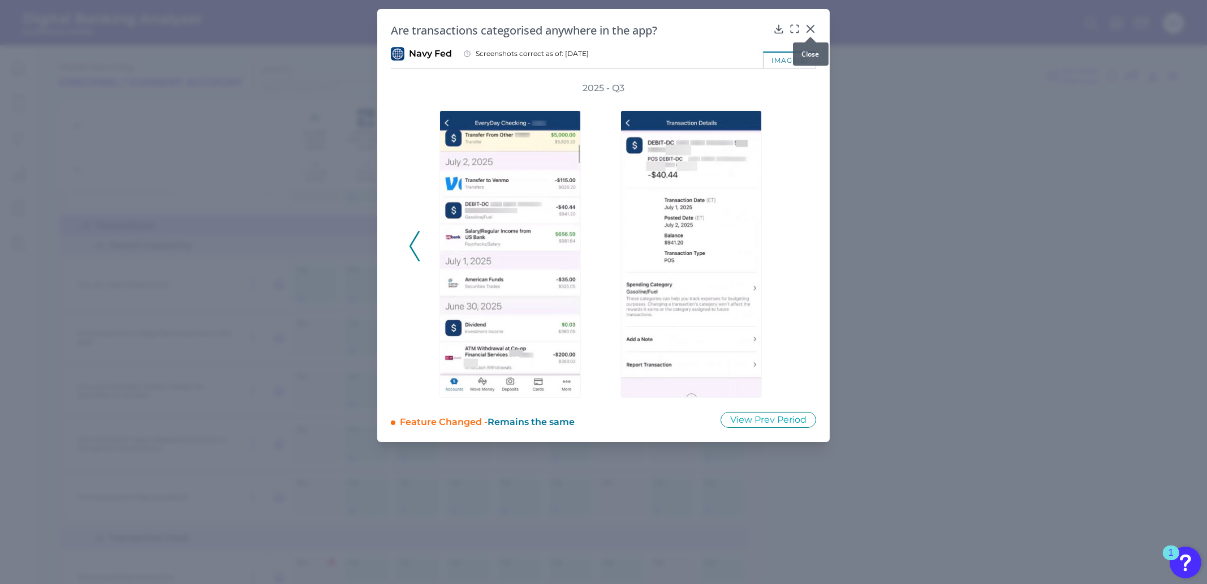
click at [809, 28] on icon at bounding box center [810, 28] width 7 height 7
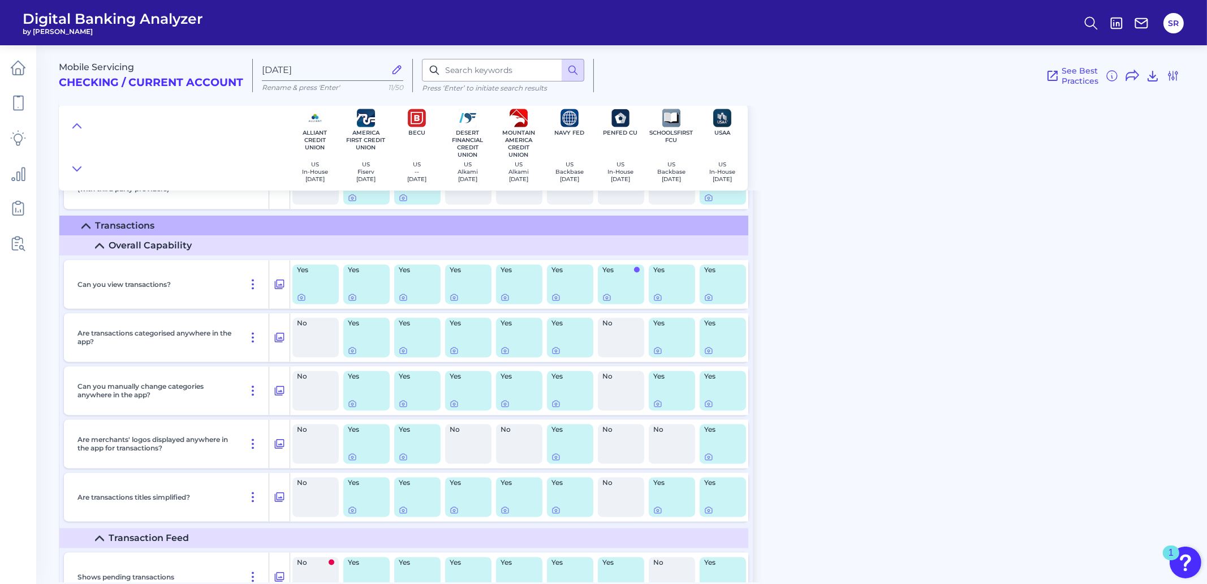
click at [794, 359] on div "Mobile Servicing Checking / Current Account [DATE] Rename & press 'Enter' 11/50…" at bounding box center [633, 309] width 1148 height 545
